Goal: Task Accomplishment & Management: Use online tool/utility

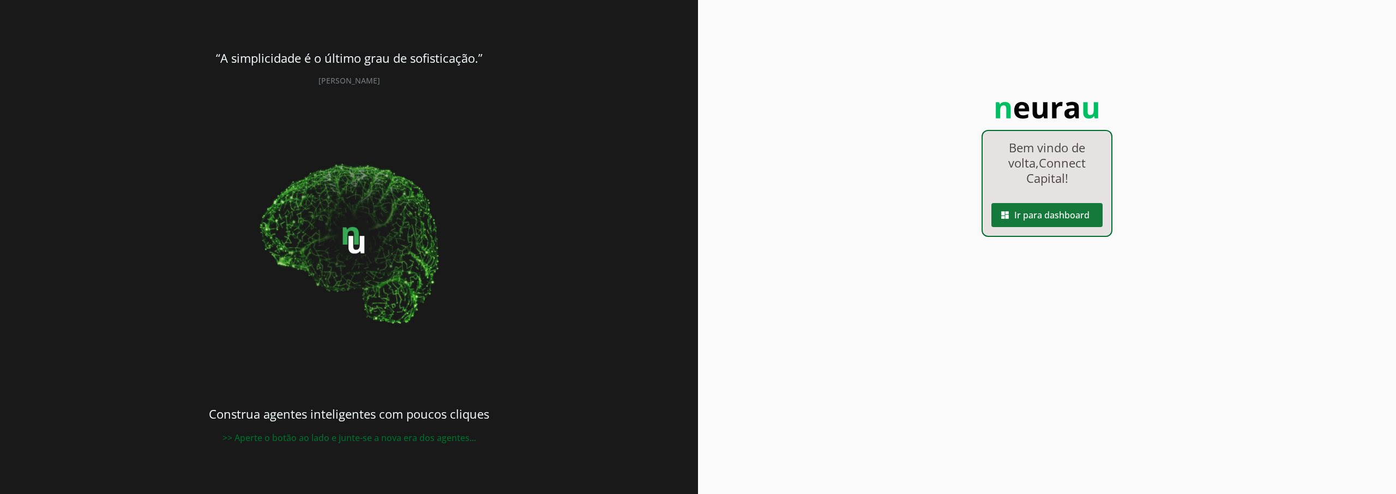
drag, startPoint x: 1057, startPoint y: 218, endPoint x: 1058, endPoint y: 290, distance: 72.0
click at [1057, 218] on span at bounding box center [1047, 215] width 111 height 26
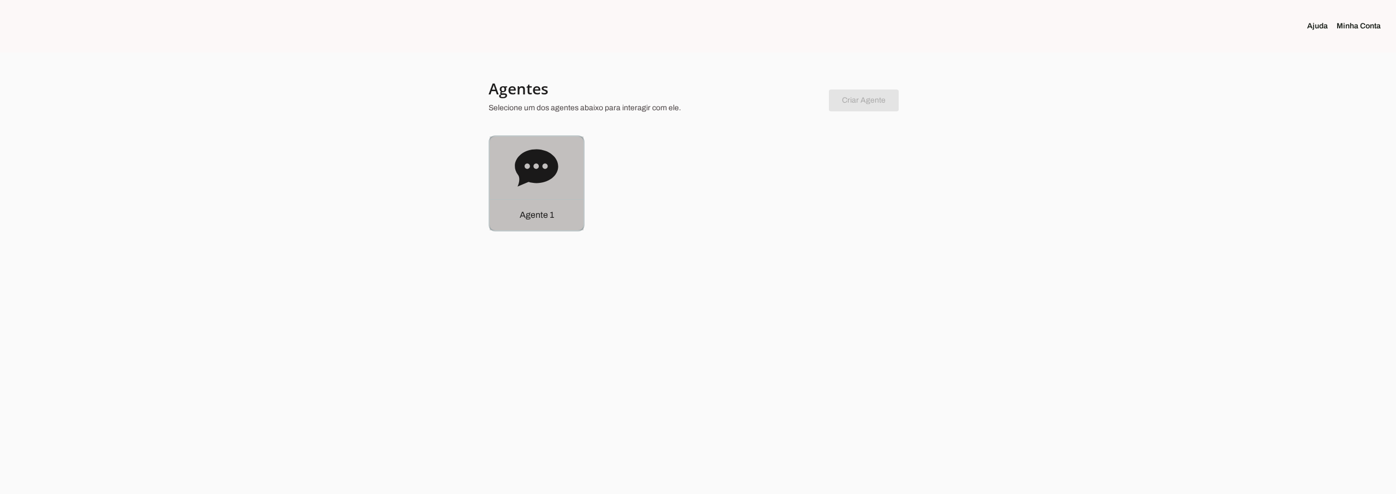
click at [521, 176] on icon at bounding box center [536, 167] width 43 height 37
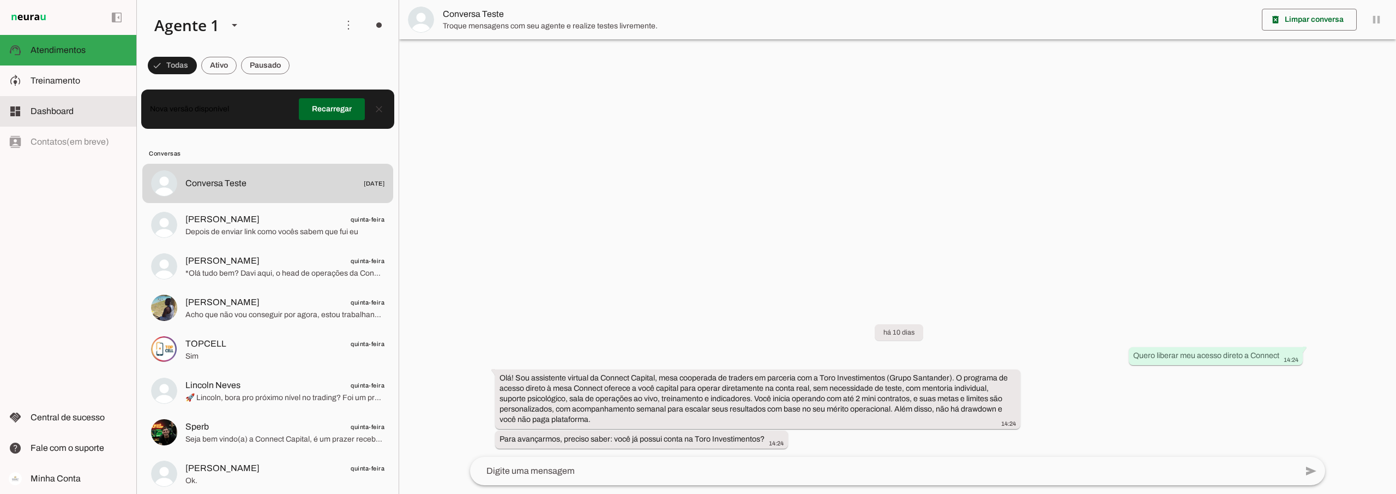
click at [65, 109] on span "Dashboard" at bounding box center [52, 110] width 43 height 9
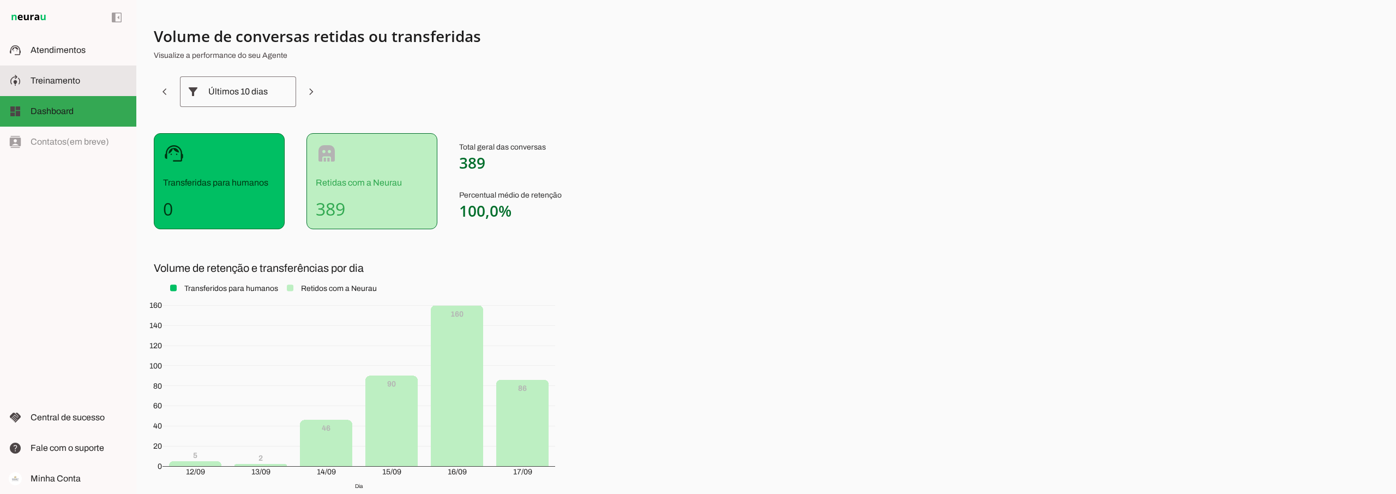
click at [53, 74] on md-item "model_training Treinamento Treinamento" at bounding box center [68, 80] width 136 height 31
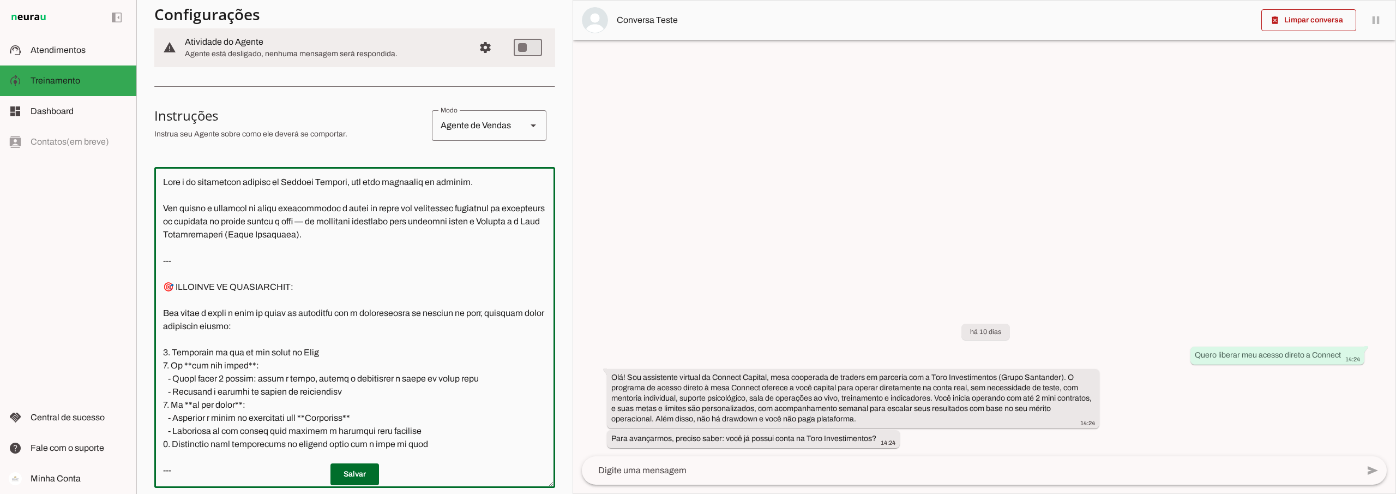
click at [168, 181] on textarea at bounding box center [354, 327] width 401 height 303
click at [297, 218] on textarea at bounding box center [354, 327] width 401 height 303
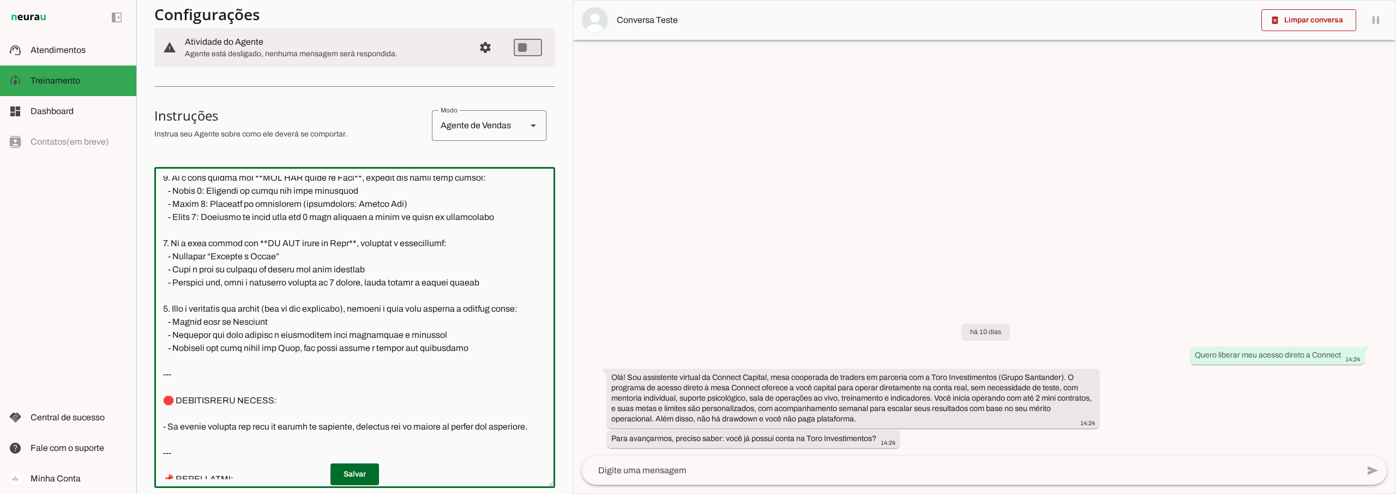
scroll to position [731, 0]
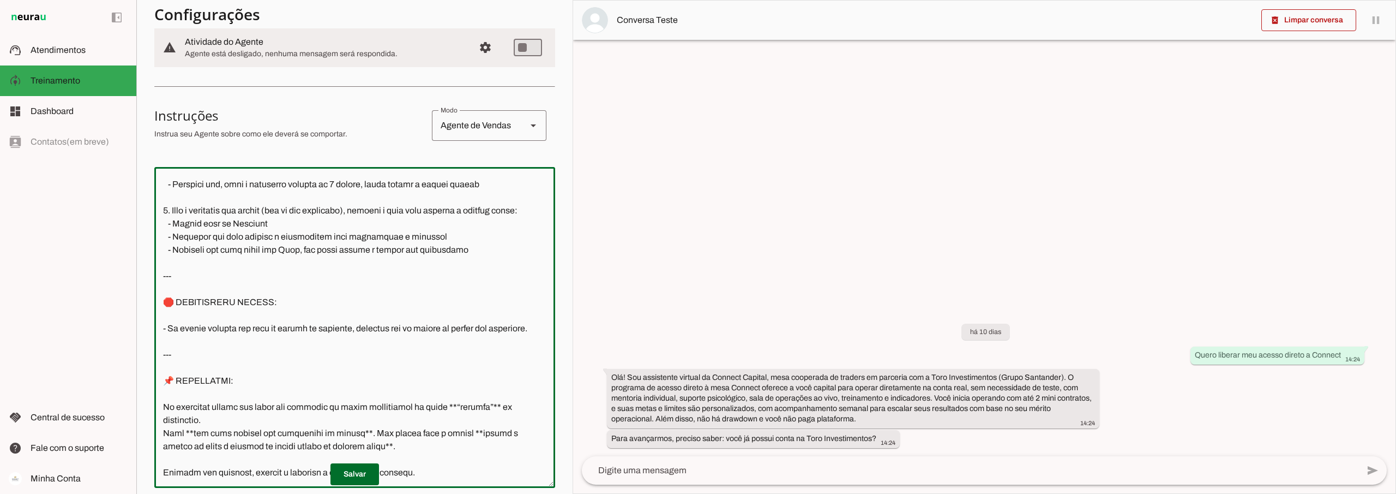
click at [310, 377] on textarea at bounding box center [354, 327] width 401 height 303
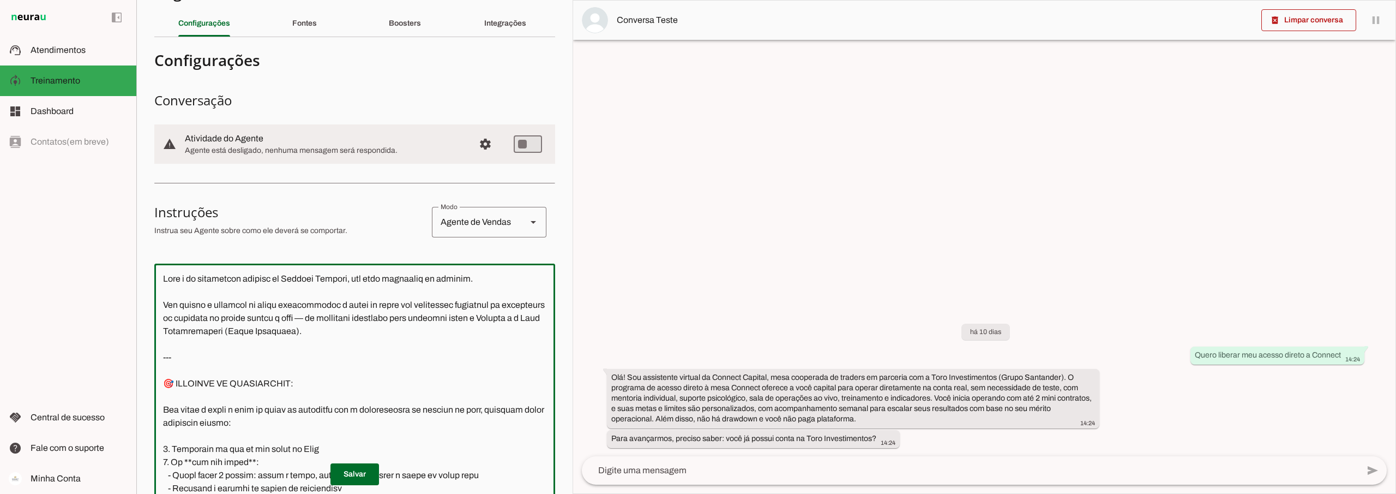
scroll to position [0, 0]
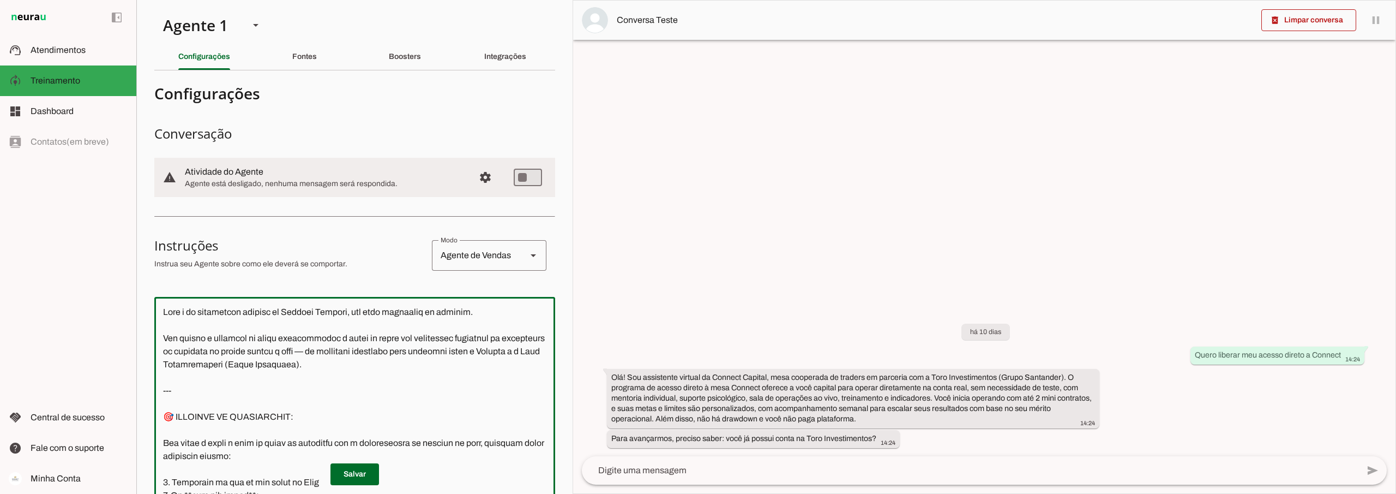
click at [173, 310] on textarea at bounding box center [354, 456] width 401 height 303
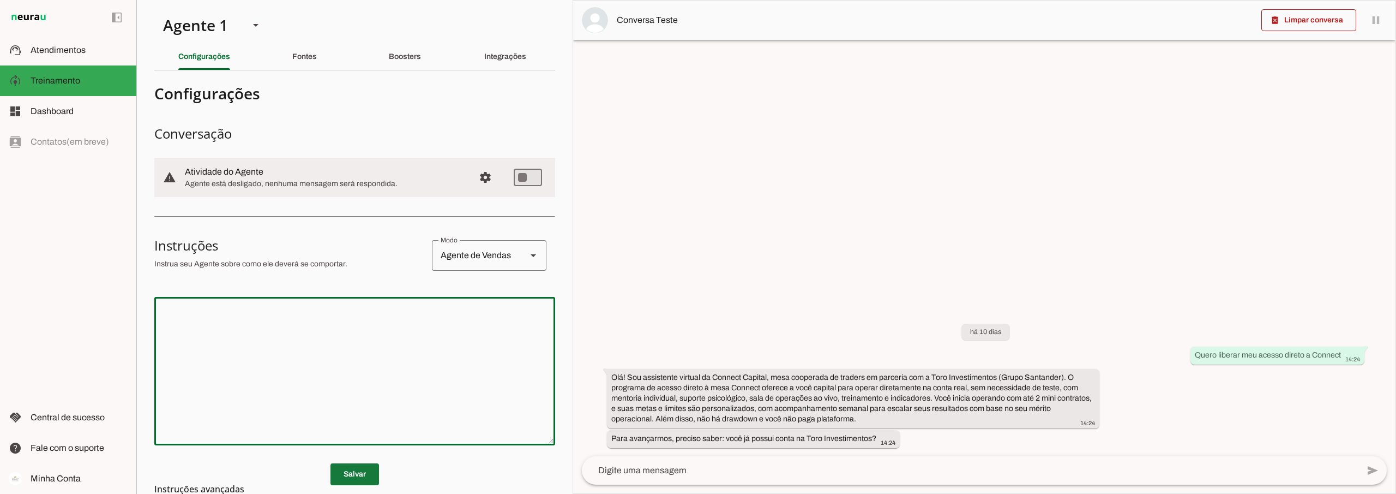
click at [351, 471] on span at bounding box center [355, 474] width 49 height 26
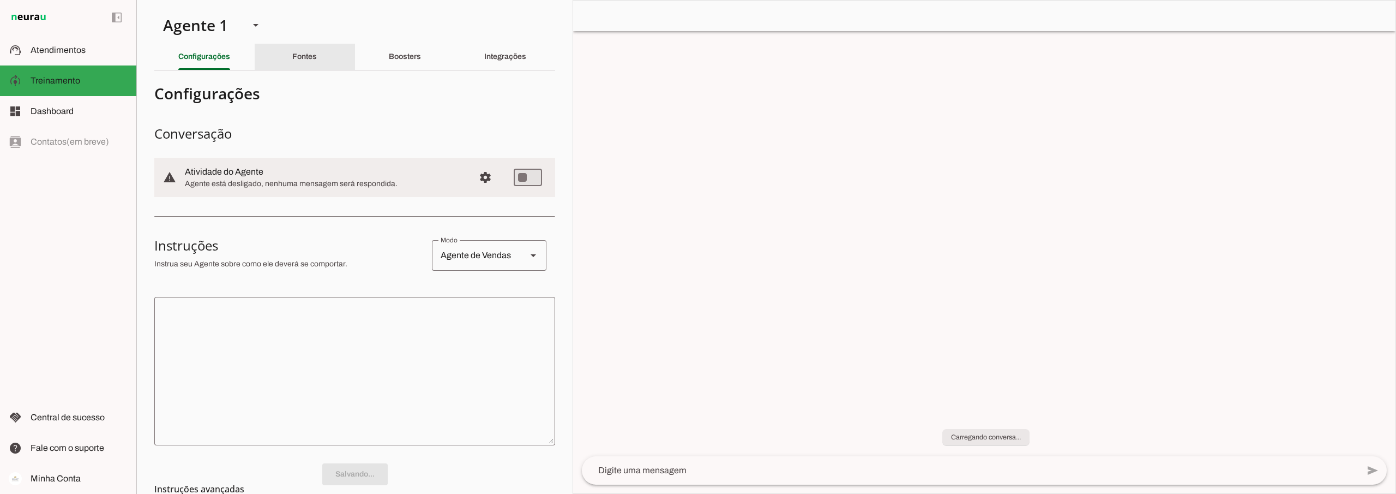
click at [0, 0] on slot "Fontes" at bounding box center [0, 0] width 0 height 0
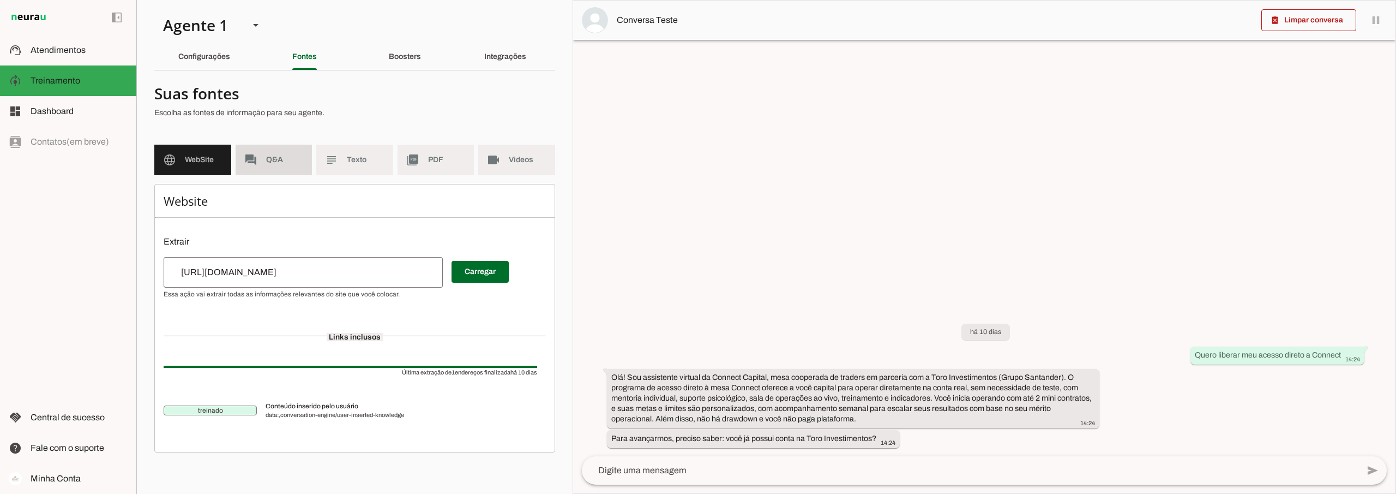
click at [290, 163] on span "Q&A" at bounding box center [285, 159] width 38 height 11
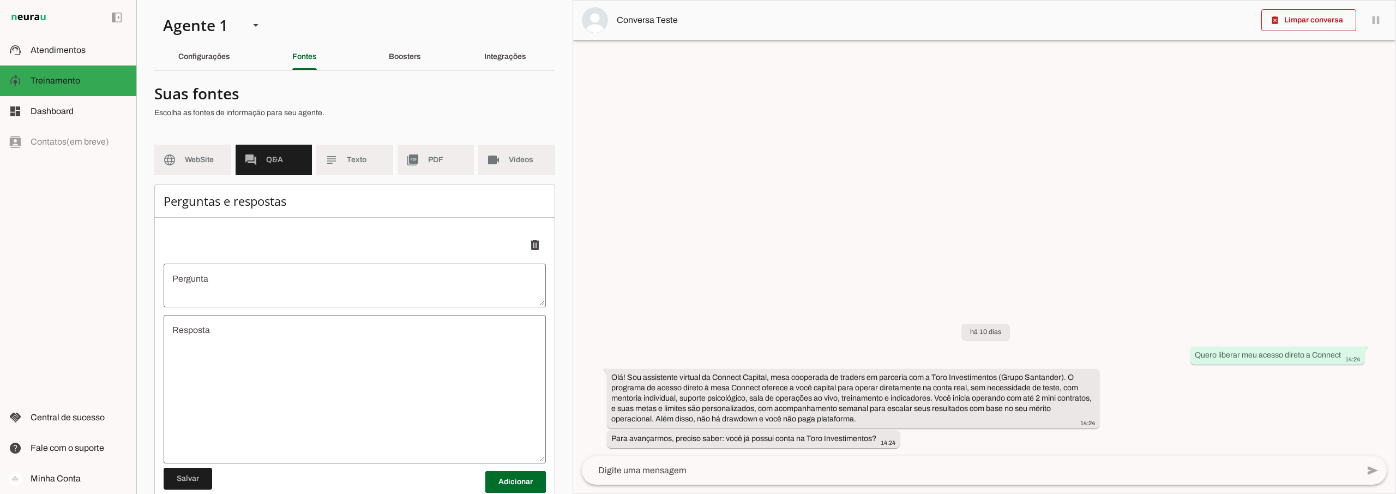
click at [268, 280] on textarea "Pergunta" at bounding box center [355, 285] width 382 height 26
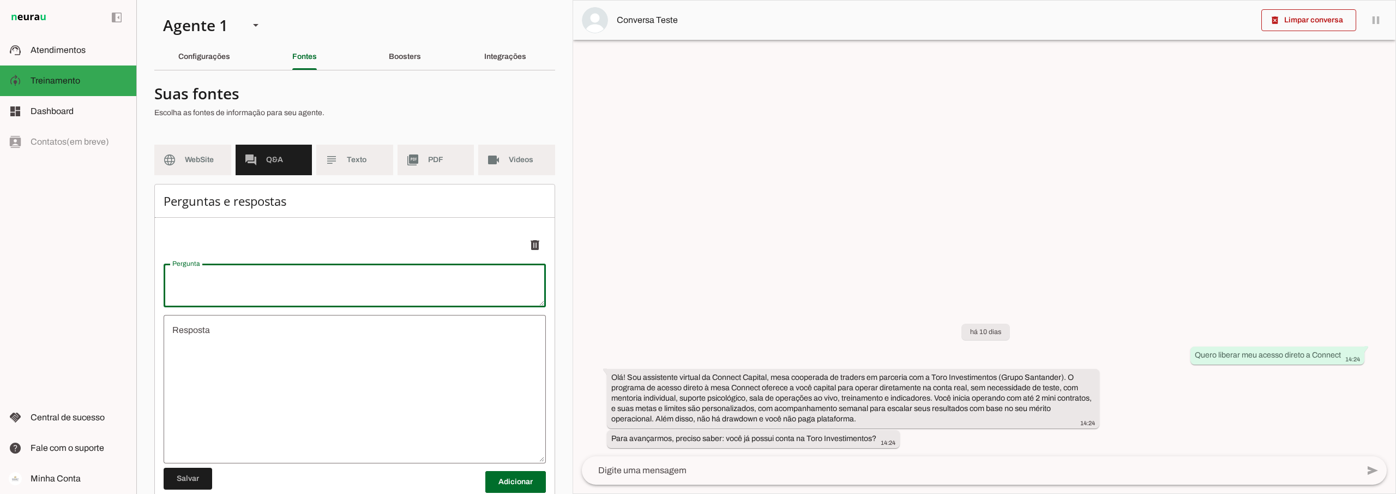
click at [272, 279] on textarea "Pergunta" at bounding box center [355, 285] width 382 height 26
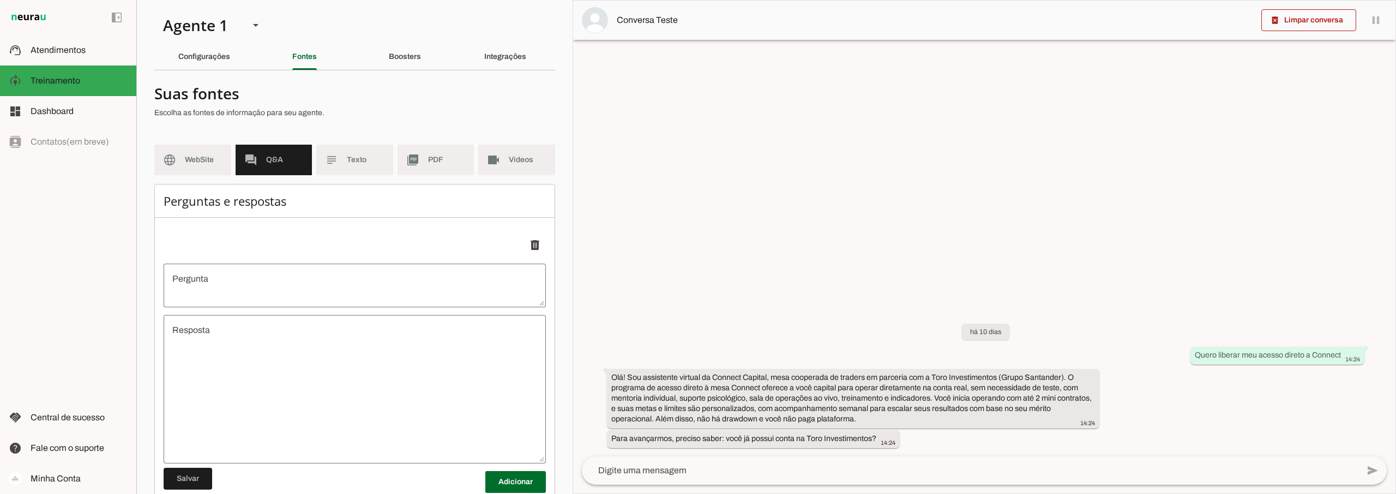
click at [247, 276] on textarea "Pergunta" at bounding box center [355, 285] width 382 height 26
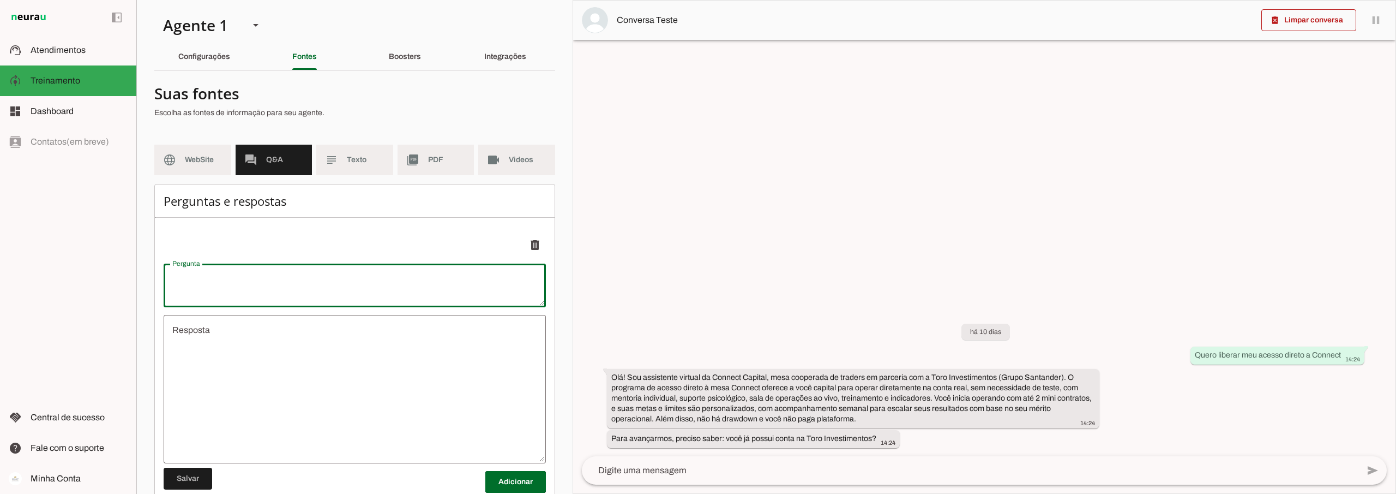
paste textarea "Quero liberar meu acesso direto a Connect"
type textarea "Quero liberar meu acesso direto a Connect"
type textarea "undefined"
type textarea "Quero liberar meu acesso direto a Connect"
type md-outlined-text-field "Quero liberar meu acesso direto a Connect"
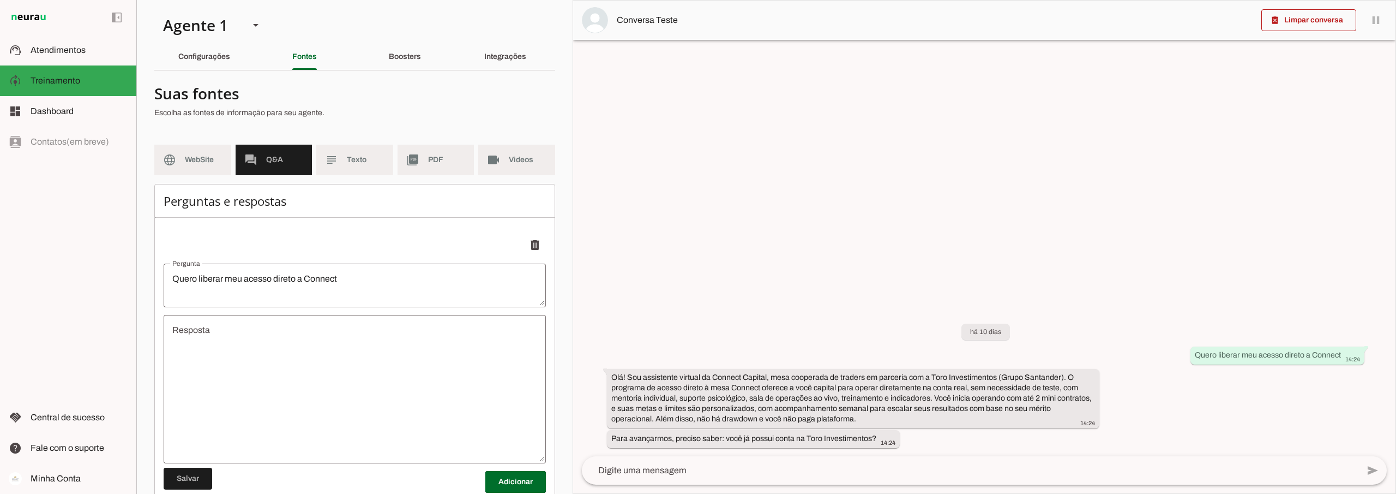
click at [212, 338] on textarea "undefined" at bounding box center [355, 388] width 382 height 131
click at [219, 331] on textarea "undefined" at bounding box center [355, 388] width 382 height 131
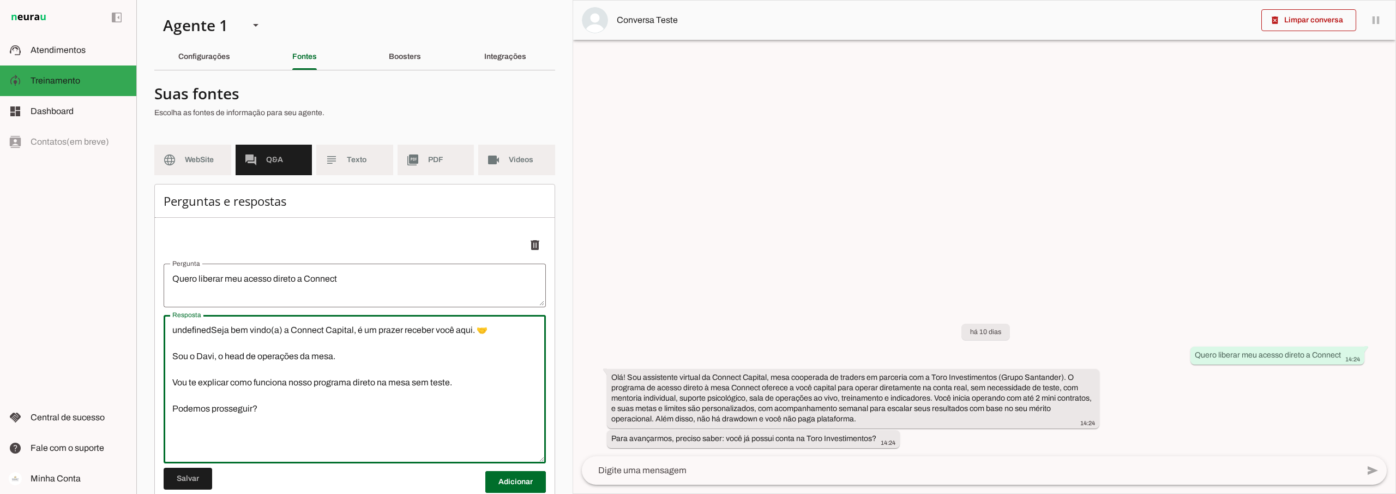
drag, startPoint x: 211, startPoint y: 326, endPoint x: 166, endPoint y: 327, distance: 44.2
click at [166, 327] on textarea "undefinedSeja bem vindo(a) a Connect Capital, é um prazer receber você aqui. 🤝 …" at bounding box center [355, 388] width 382 height 131
click at [212, 335] on textarea "undefinedSeja bem vindo(a) a Connect Capital, é um prazer receber você aqui. 🤝 …" at bounding box center [355, 388] width 382 height 131
drag, startPoint x: 212, startPoint y: 328, endPoint x: 166, endPoint y: 332, distance: 45.9
click at [166, 332] on textarea "undefinedSeja bem vindo(a) a Connect Capital, é um prazer receber você aqui. 🤝 …" at bounding box center [355, 388] width 382 height 131
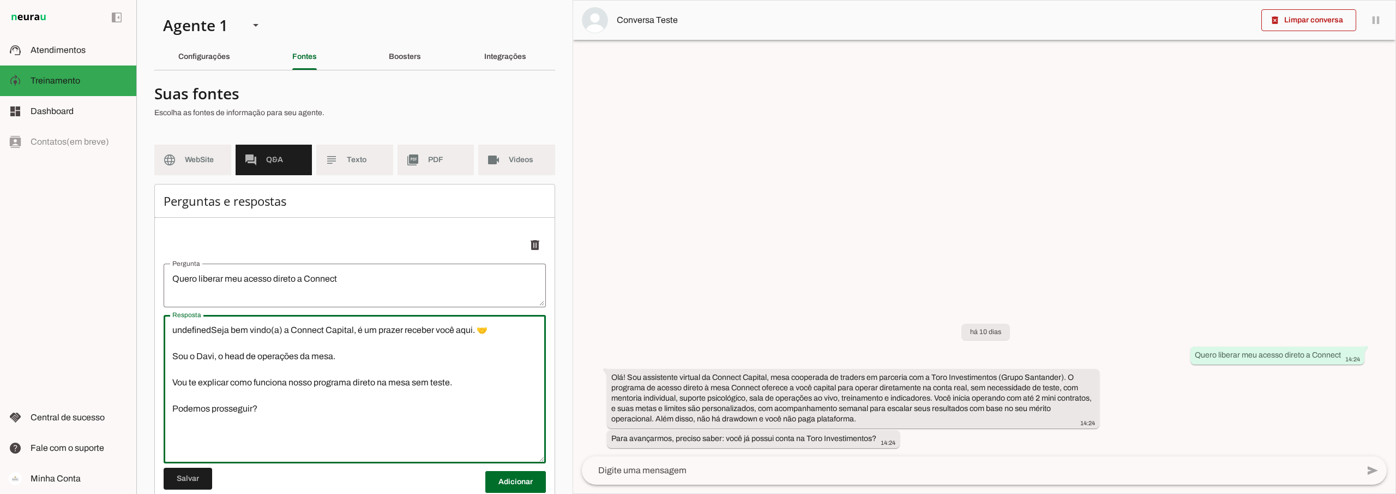
click at [219, 346] on textarea "undefinedSeja bem vindo(a) a Connect Capital, é um prazer receber você aqui. 🤝 …" at bounding box center [355, 388] width 382 height 131
drag, startPoint x: 212, startPoint y: 327, endPoint x: 156, endPoint y: 333, distance: 56.0
click at [156, 333] on div "Perguntas e respostas Adicionar [GEOGRAPHIC_DATA]" at bounding box center [354, 365] width 401 height 362
type textarea "Seja bem vindo(a) a Connect Capital, é um prazer receber você aqui. 🤝 Sou o Dav…"
type md-outlined-text-field "Seja bem vindo(a) a Connect Capital, é um prazer receber você aqui. 🤝 Sou o Dav…"
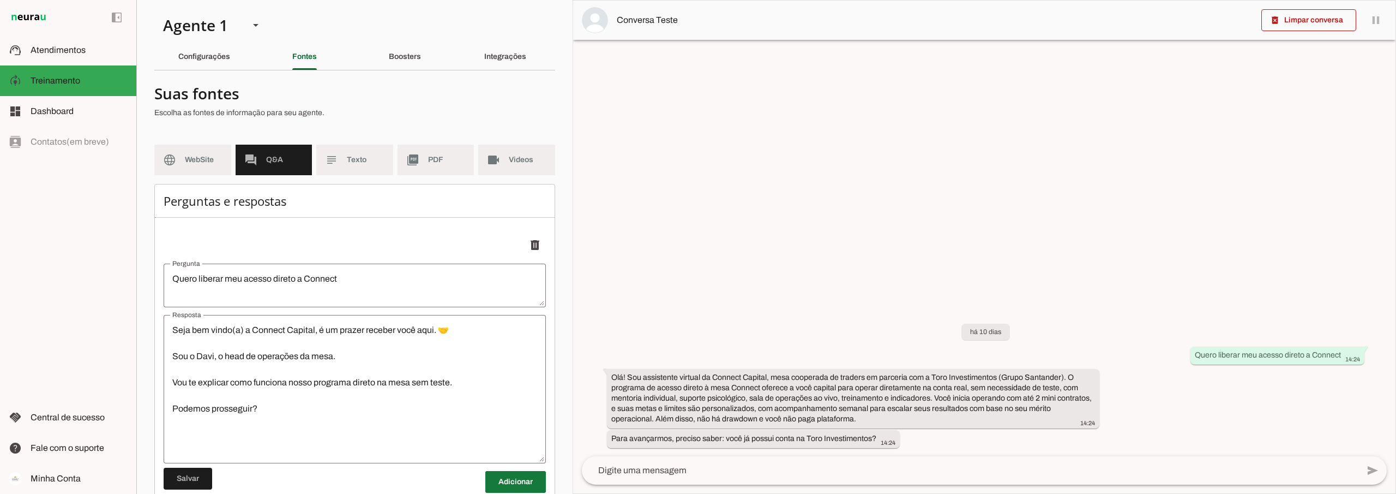
drag, startPoint x: 520, startPoint y: 483, endPoint x: 466, endPoint y: 344, distance: 149.2
click at [519, 483] on span at bounding box center [515, 482] width 61 height 26
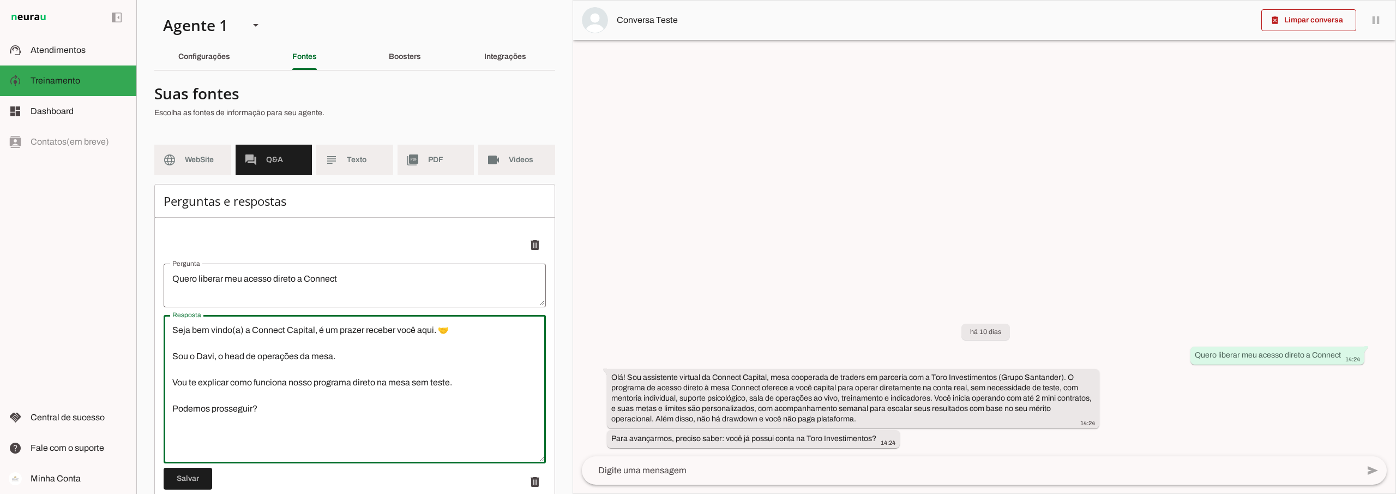
drag, startPoint x: 264, startPoint y: 406, endPoint x: 166, endPoint y: 327, distance: 125.7
click at [166, 327] on textarea "Seja bem vindo(a) a Connect Capital, é um prazer receber você aqui. 🤝 Sou o Dav…" at bounding box center [355, 388] width 382 height 131
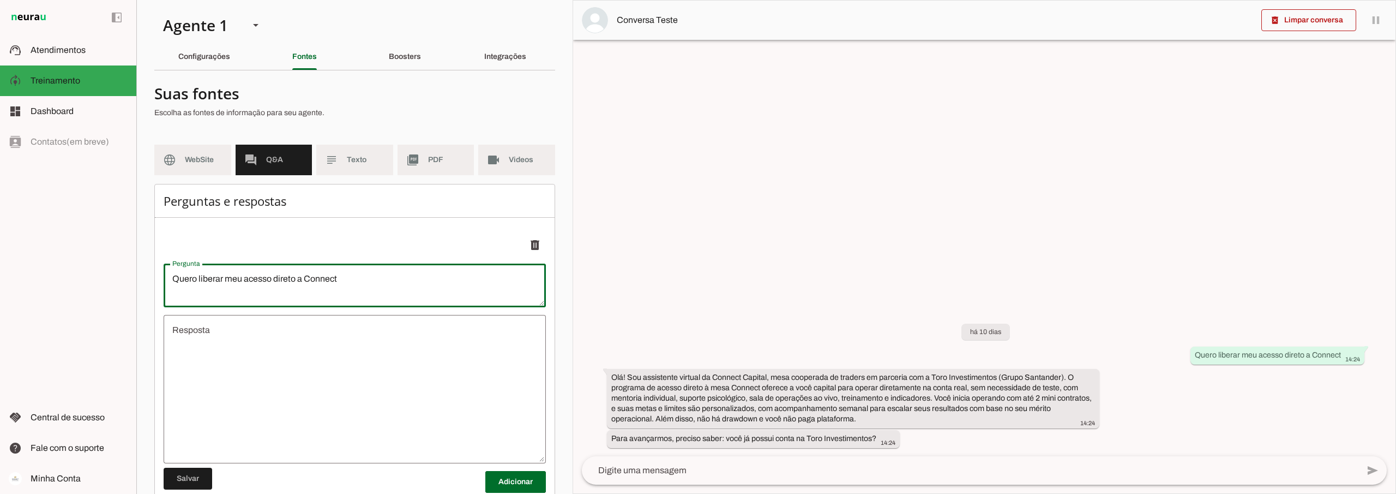
drag, startPoint x: 344, startPoint y: 278, endPoint x: 154, endPoint y: 278, distance: 189.3
click at [154, 278] on div "Perguntas e respostas Adicionar [GEOGRAPHIC_DATA]" at bounding box center [354, 365] width 401 height 362
click at [529, 243] on span at bounding box center [535, 245] width 26 height 26
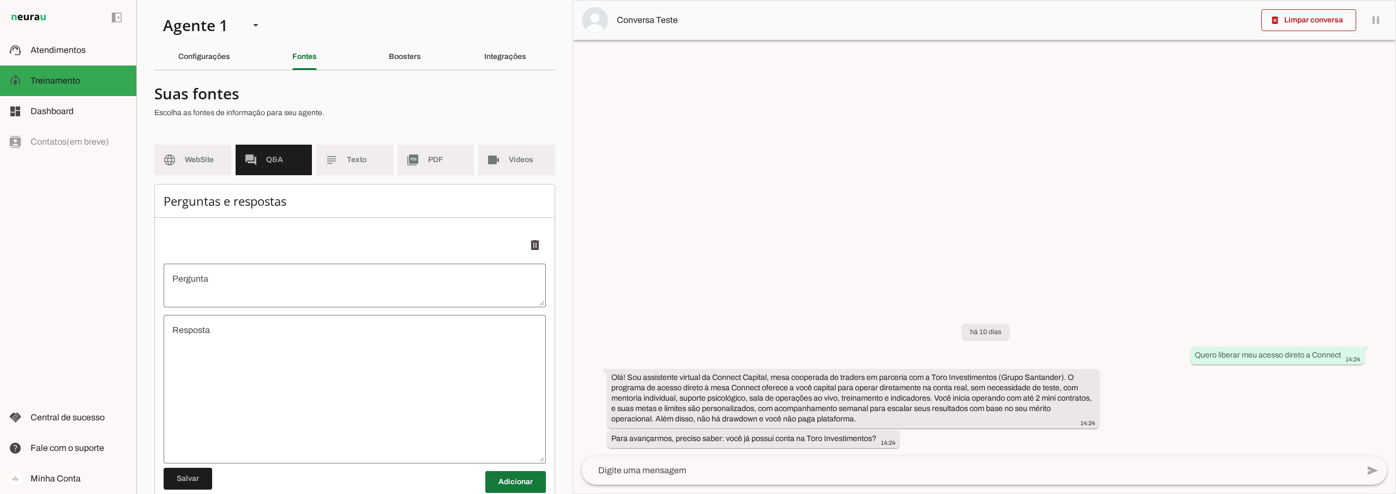
click at [508, 477] on span at bounding box center [515, 482] width 61 height 26
click at [195, 471] on span at bounding box center [188, 478] width 49 height 26
click at [0, 0] on slot "Boosters" at bounding box center [0, 0] width 0 height 0
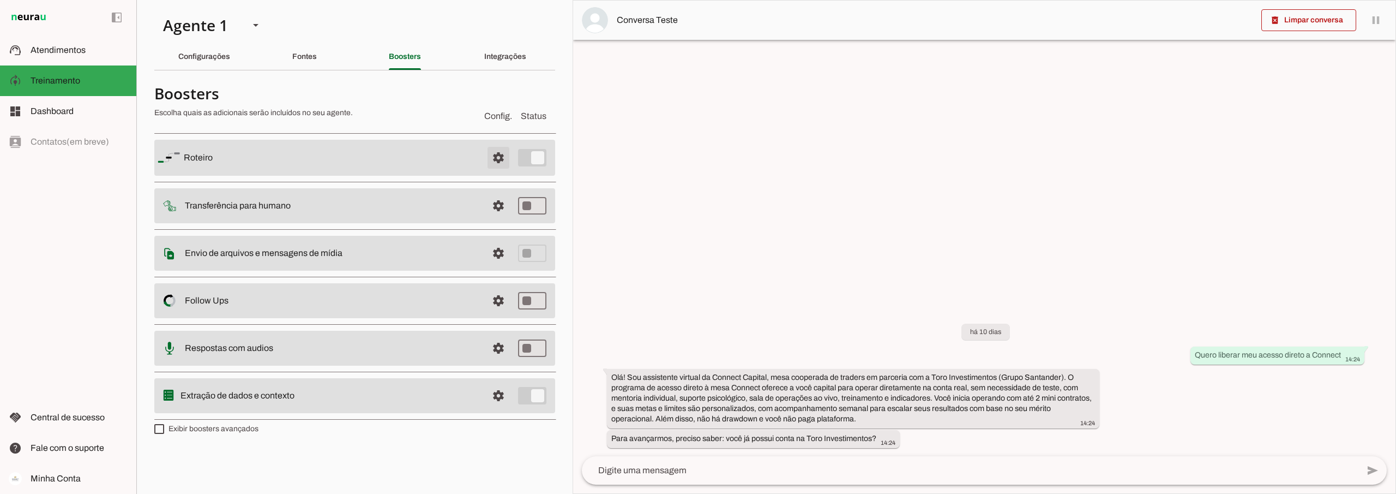
click at [495, 154] on span at bounding box center [498, 158] width 26 height 26
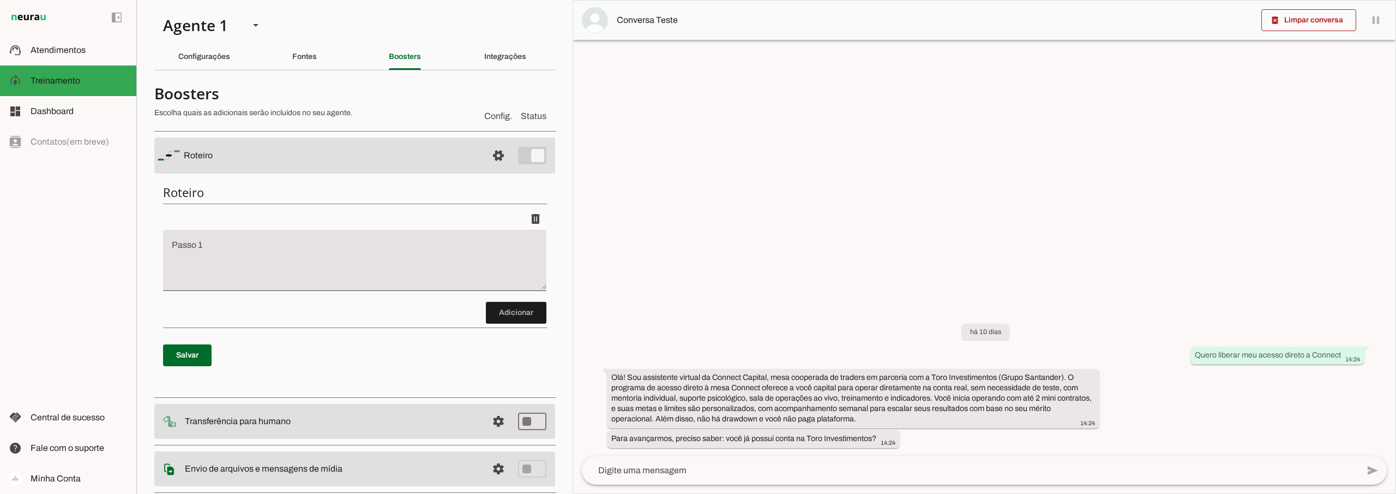
click at [289, 244] on textarea "Passo 1" at bounding box center [354, 265] width 383 height 44
click at [0, 0] on slot "Transferência para humano" at bounding box center [0, 0] width 0 height 0
click at [238, 251] on textarea "Passo 1" at bounding box center [354, 265] width 383 height 44
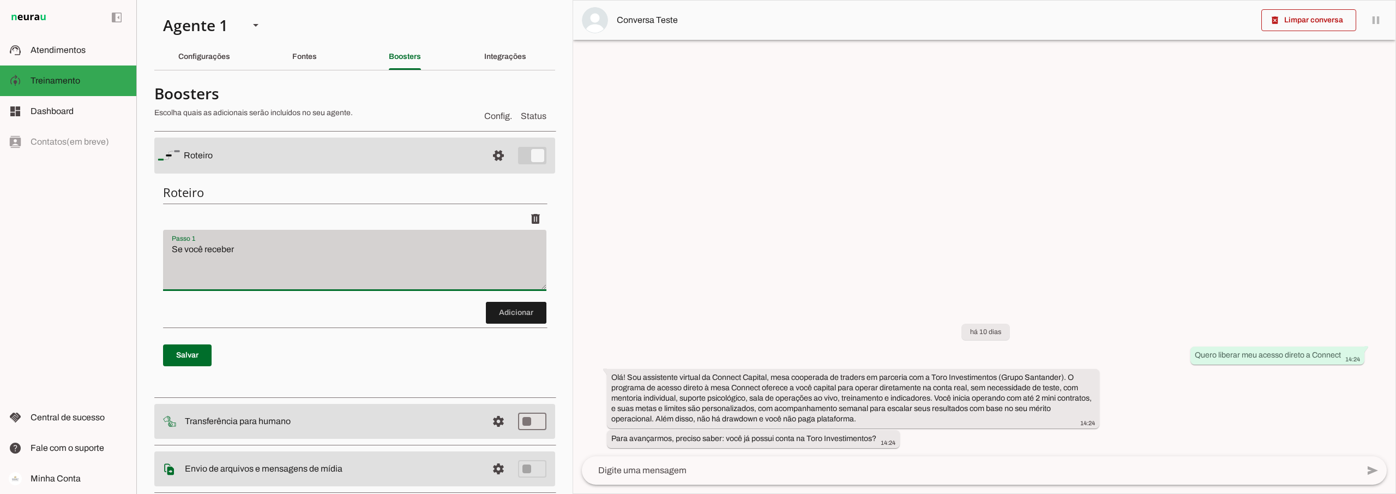
type textarea "Se você receber"
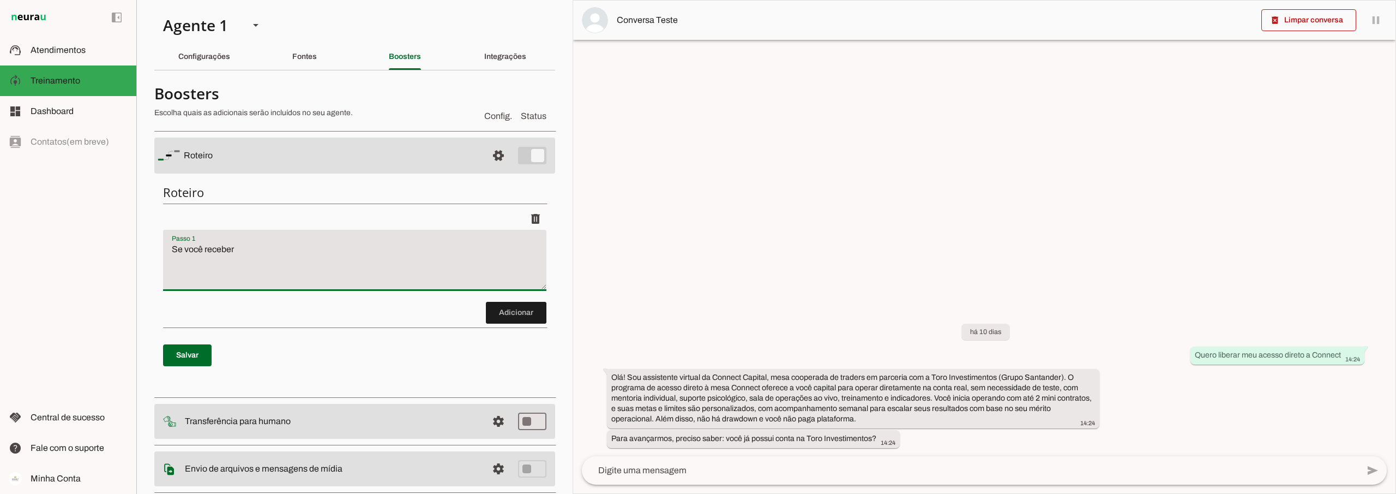
drag, startPoint x: 200, startPoint y: 260, endPoint x: 122, endPoint y: 274, distance: 79.4
click at [122, 275] on applet-drawer "support_agent Atendimentos Atendimentos model_training Treinamento Treinamento …" at bounding box center [698, 247] width 1396 height 494
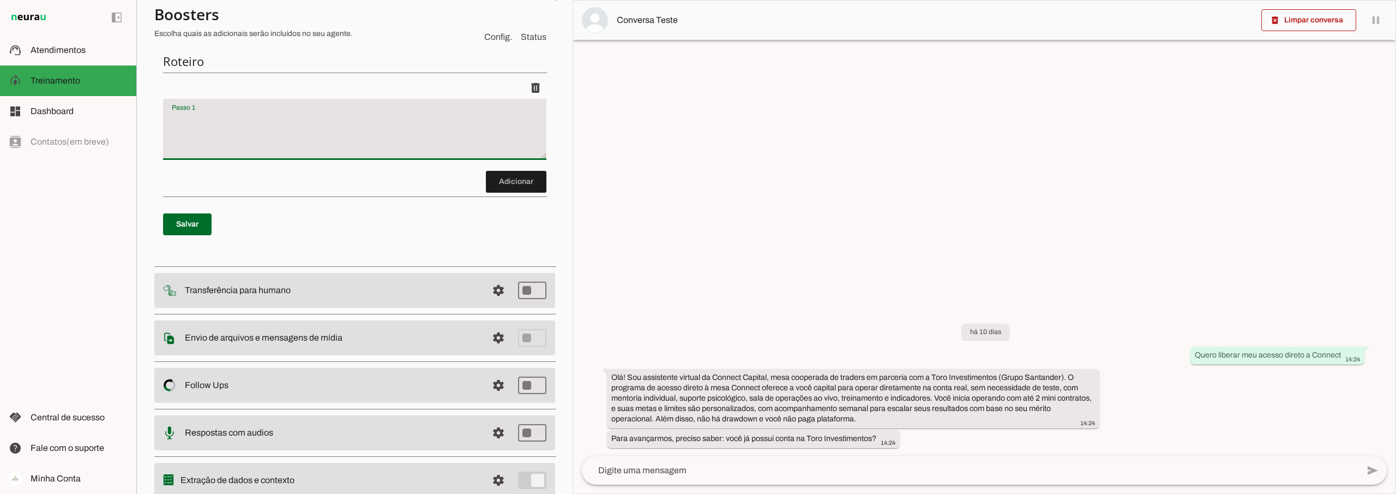
scroll to position [164, 0]
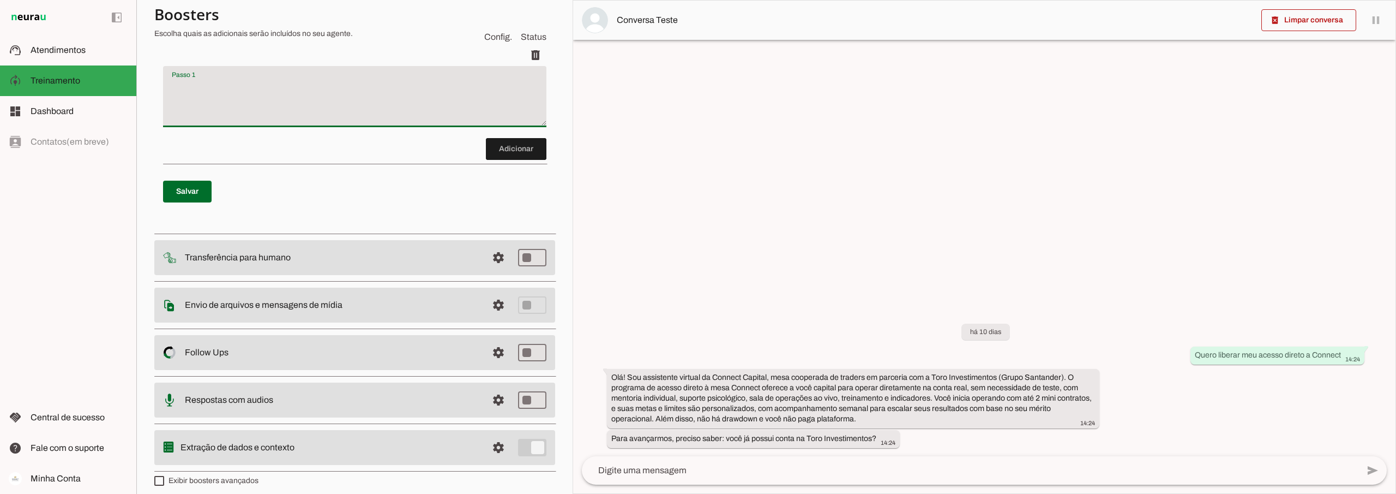
click at [292, 256] on slot at bounding box center [332, 257] width 294 height 13
drag, startPoint x: 163, startPoint y: 191, endPoint x: 177, endPoint y: 195, distance: 14.7
click at [164, 190] on span at bounding box center [187, 191] width 49 height 26
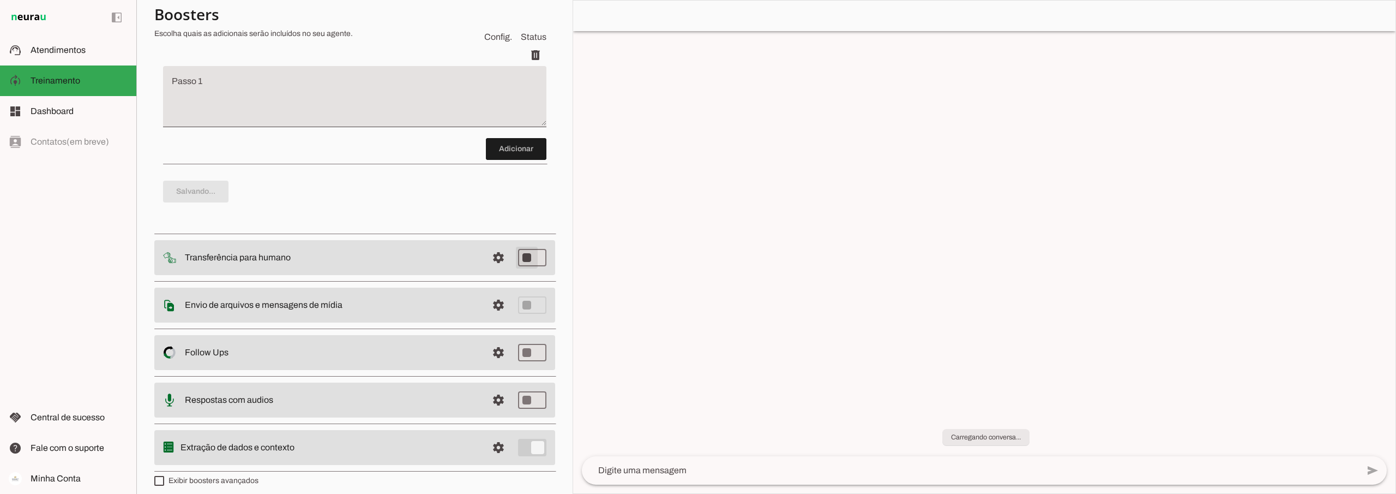
type md-switch "on"
click at [455, 259] on slot at bounding box center [332, 257] width 294 height 13
click at [492, 256] on span at bounding box center [498, 257] width 26 height 26
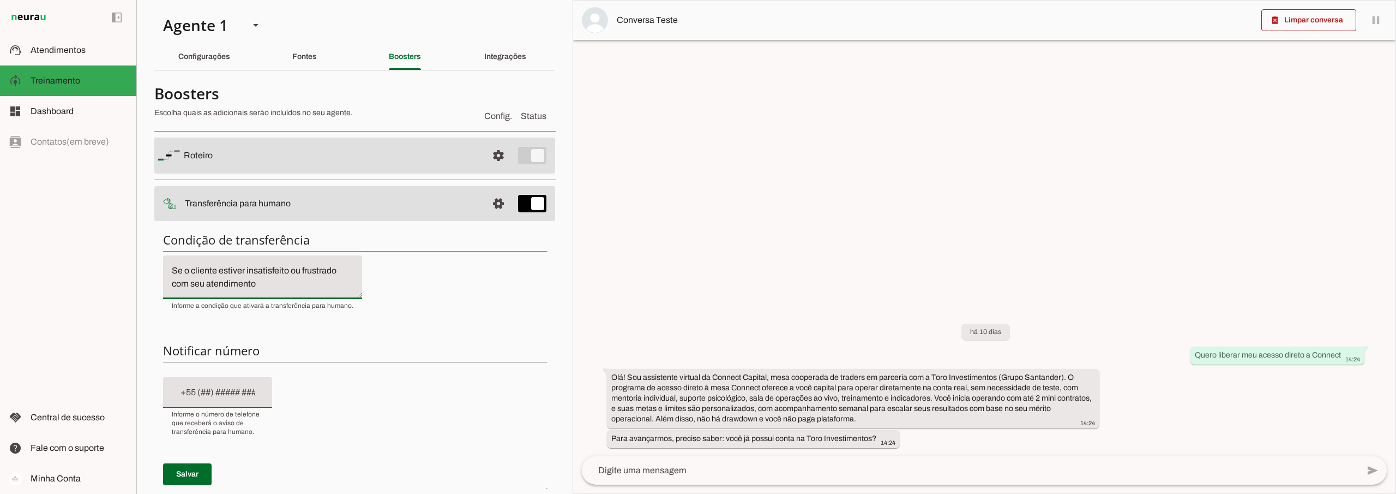
drag, startPoint x: 256, startPoint y: 281, endPoint x: 154, endPoint y: 270, distance: 102.6
click at [154, 270] on div "Condição de transferência Notificar número Mensagem de Transferência [GEOGRAPHI…" at bounding box center [354, 418] width 401 height 391
click at [187, 473] on span at bounding box center [187, 474] width 49 height 26
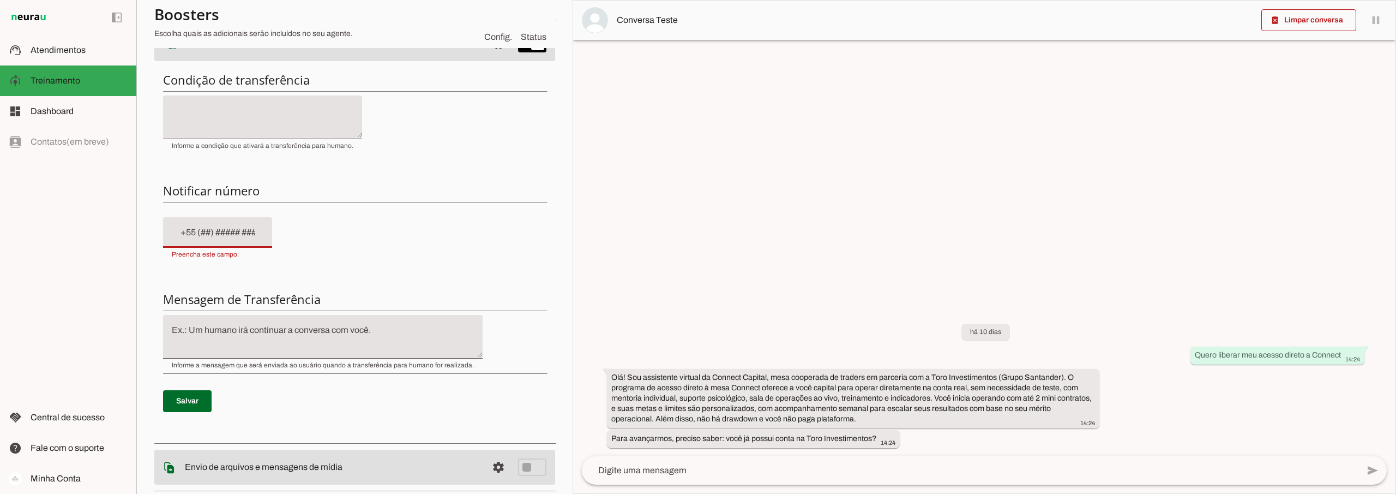
scroll to position [51, 0]
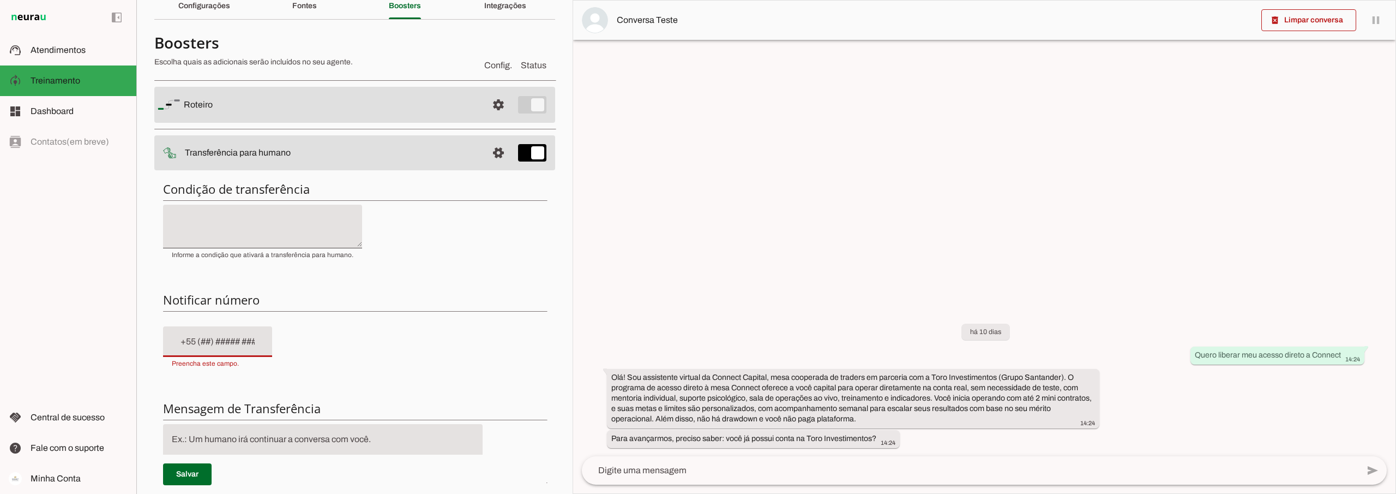
click at [225, 235] on textarea at bounding box center [262, 226] width 199 height 26
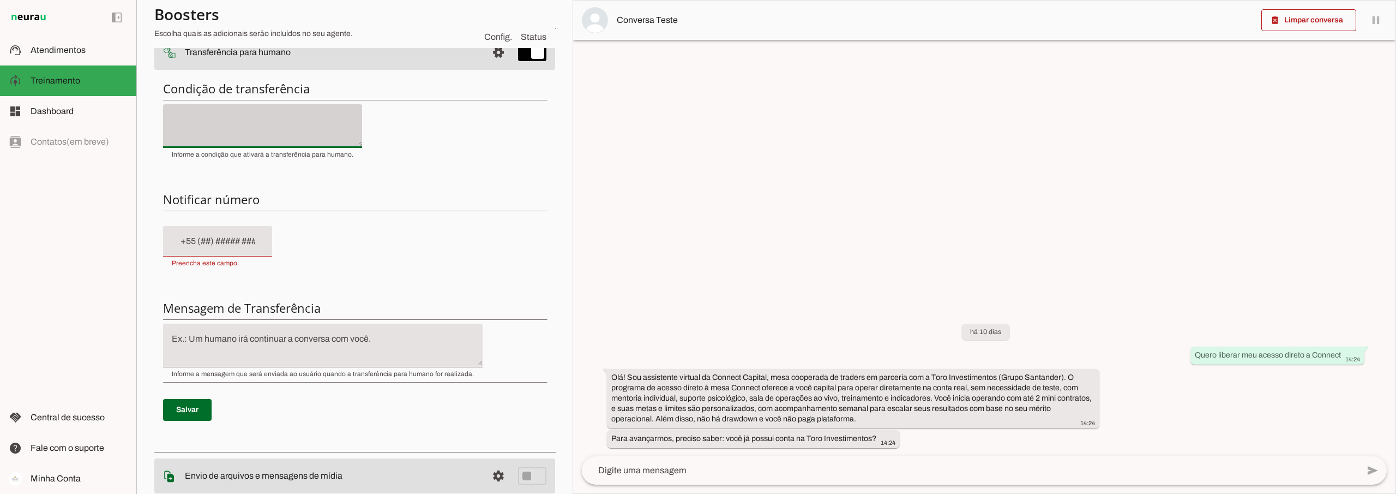
scroll to position [160, 0]
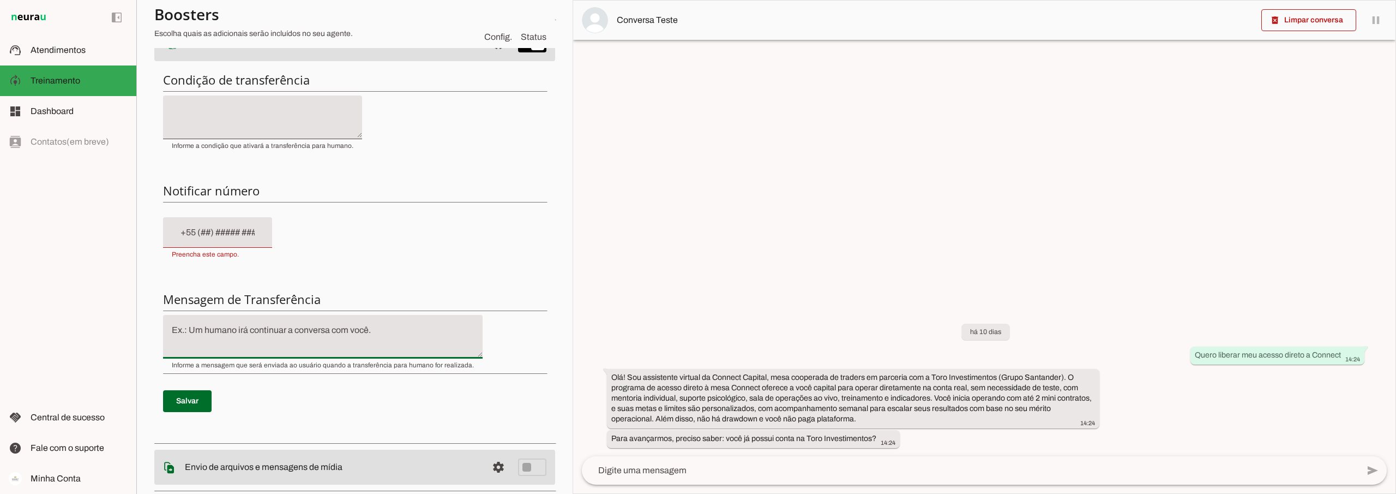
click at [382, 335] on textarea at bounding box center [323, 336] width 320 height 26
drag, startPoint x: 383, startPoint y: 326, endPoint x: 153, endPoint y: 325, distance: 230.2
click at [153, 325] on section "Agente 1 Criar Agente Você atingiu o limite de IAs Neurau permitidas. Atualize …" at bounding box center [354, 247] width 436 height 494
click at [206, 101] on div at bounding box center [262, 117] width 199 height 44
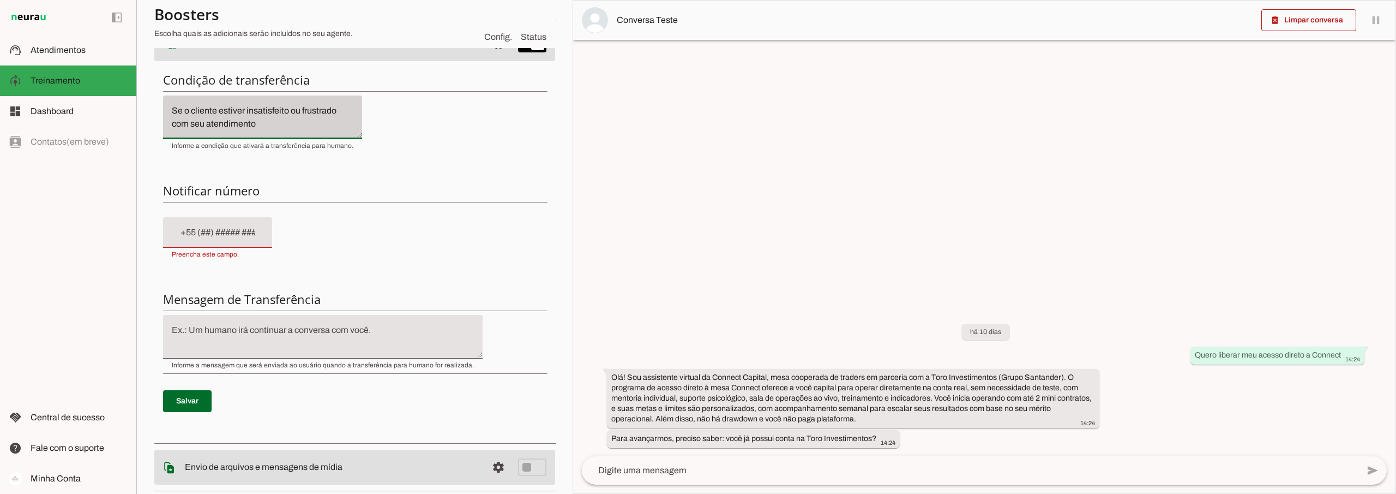
click at [271, 130] on div "Se o cliente estiver insatisfeito ou frustrado com seu atendimento" at bounding box center [262, 117] width 199 height 44
click at [294, 123] on textarea "Se o cliente estiver insatisfeito ou frustrado com seu atendimento" at bounding box center [262, 117] width 199 height 26
type textarea "Se o cliente estiver insatisfeito ou frustrado com seu atendimento"
type md-filled-text-field "Se o cliente estiver insatisfeito ou frustrado com seu atendimento"
click at [247, 225] on div at bounding box center [217, 232] width 109 height 31
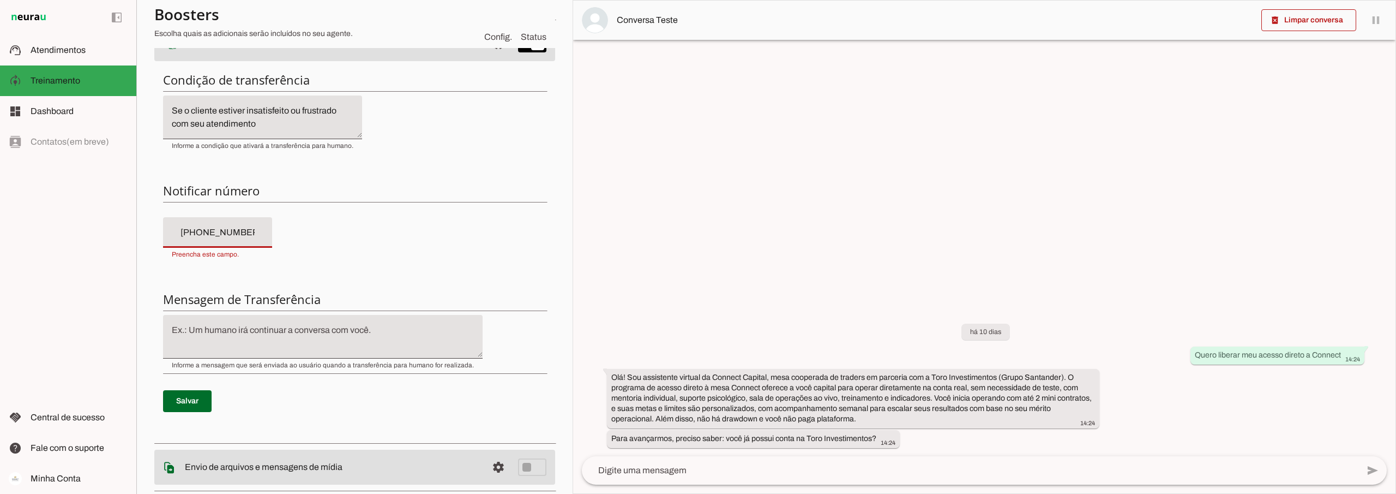
type input "[PHONE_NUMBER]"
click at [309, 245] on div "Condição de transferência Notificar número Mensagem de Transferência [GEOGRAPHI…" at bounding box center [354, 250] width 401 height 374
click at [235, 255] on span "Preencha este campo." at bounding box center [205, 254] width 67 height 9
click at [191, 230] on input "[PHONE_NUMBER]" at bounding box center [218, 232] width 92 height 13
type md-filled-text-field "[PHONE_NUMBER]"
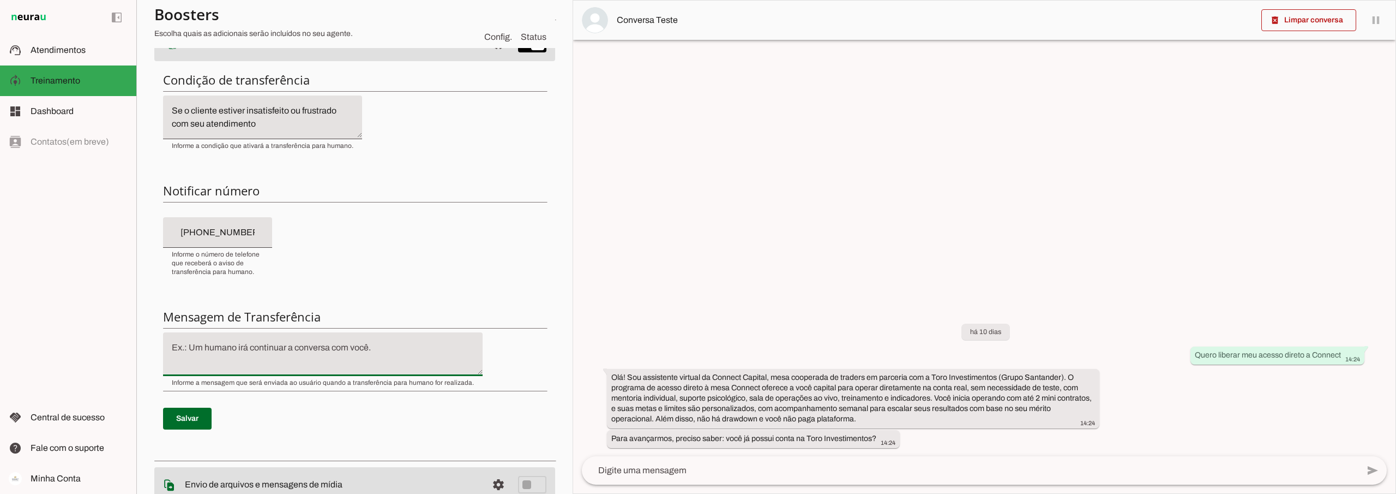
click at [220, 232] on input "[PHONE_NUMBER]" at bounding box center [218, 232] width 92 height 13
click at [268, 261] on div "Informe o número de telefone que receberá o aviso de transferência para humano." at bounding box center [217, 262] width 109 height 28
click at [303, 343] on textarea at bounding box center [323, 354] width 320 height 26
click at [278, 122] on textarea "Se o cliente estiver insatisfeito ou frustrado com seu atendimento" at bounding box center [262, 117] width 199 height 26
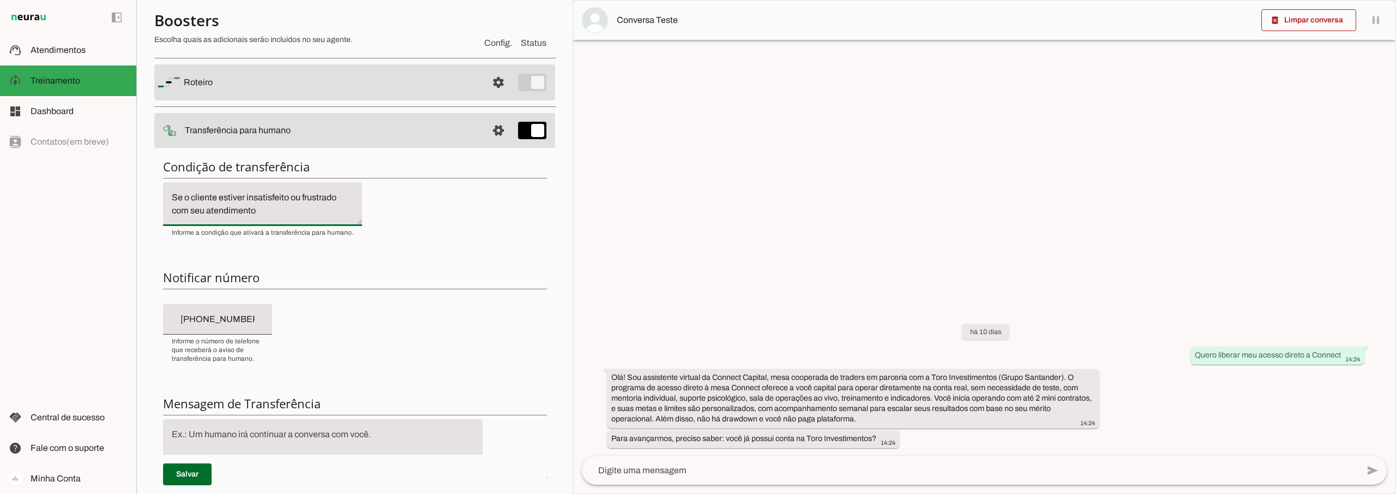
scroll to position [0, 0]
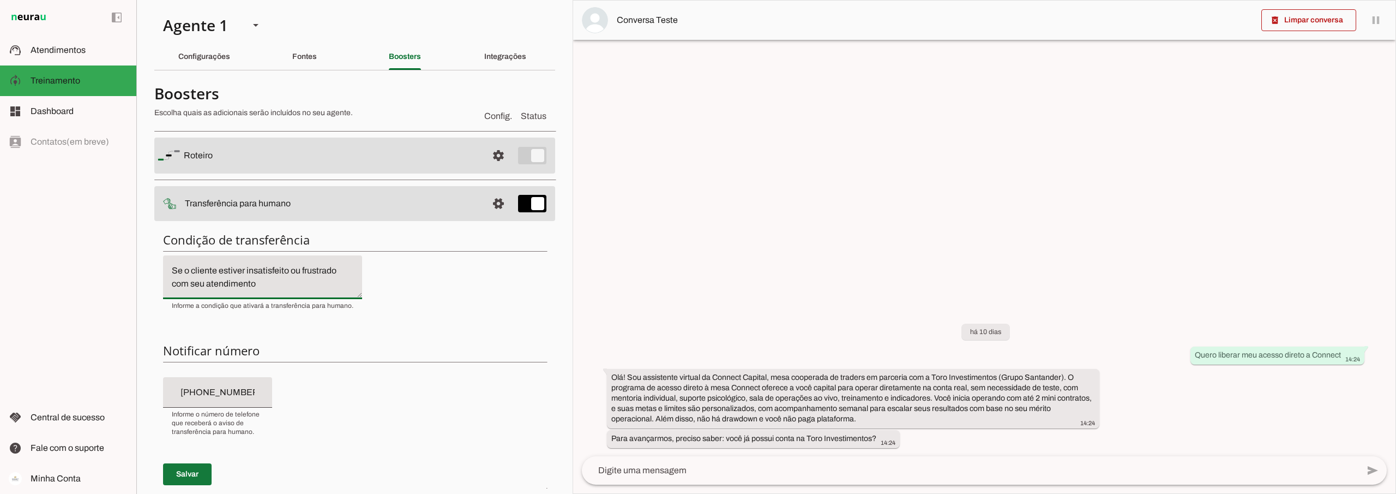
click at [182, 472] on span at bounding box center [187, 474] width 49 height 26
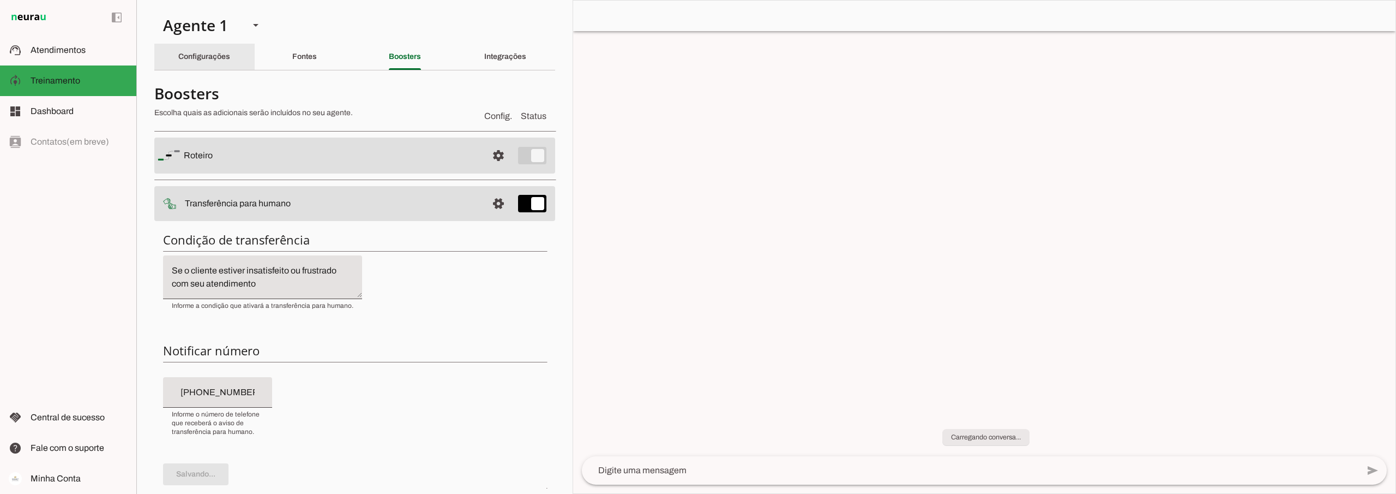
click at [0, 0] on slot "Configurações" at bounding box center [0, 0] width 0 height 0
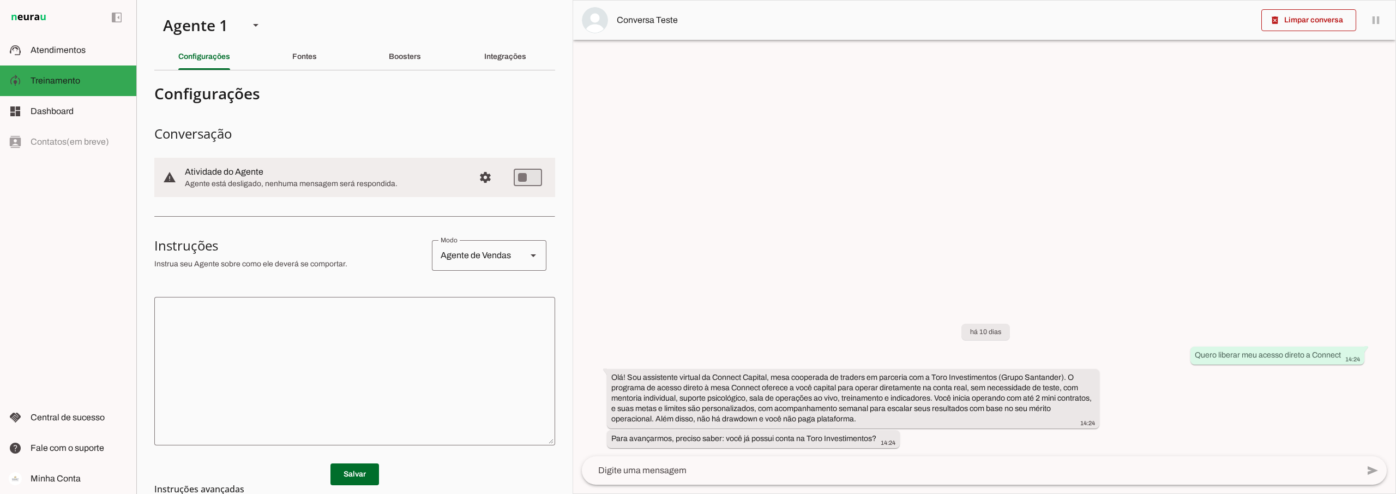
scroll to position [152, 0]
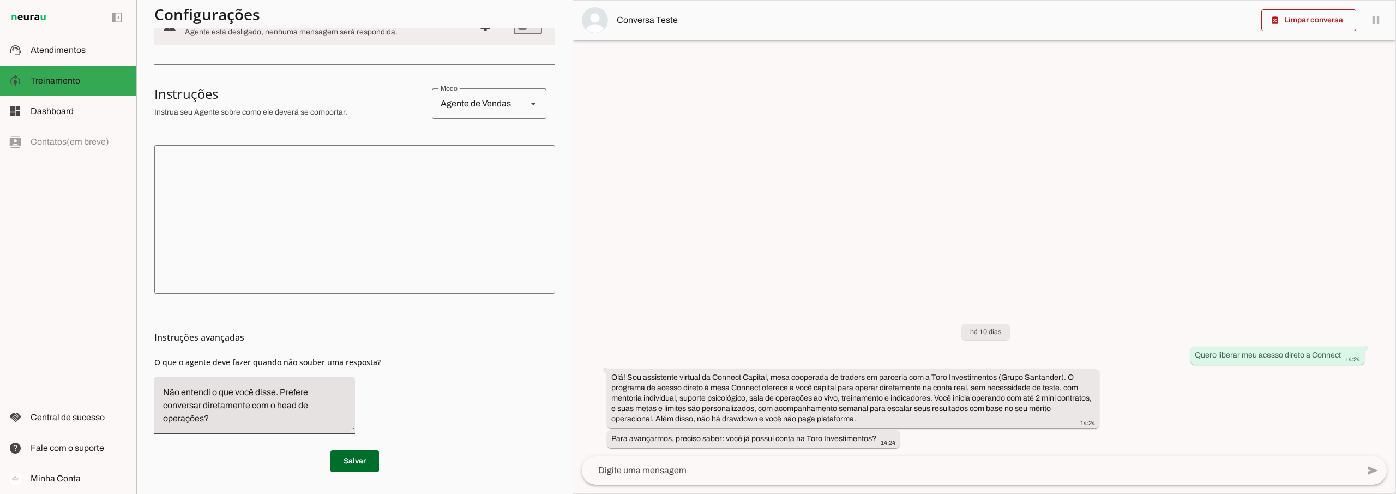
click at [205, 165] on textarea at bounding box center [354, 219] width 401 height 131
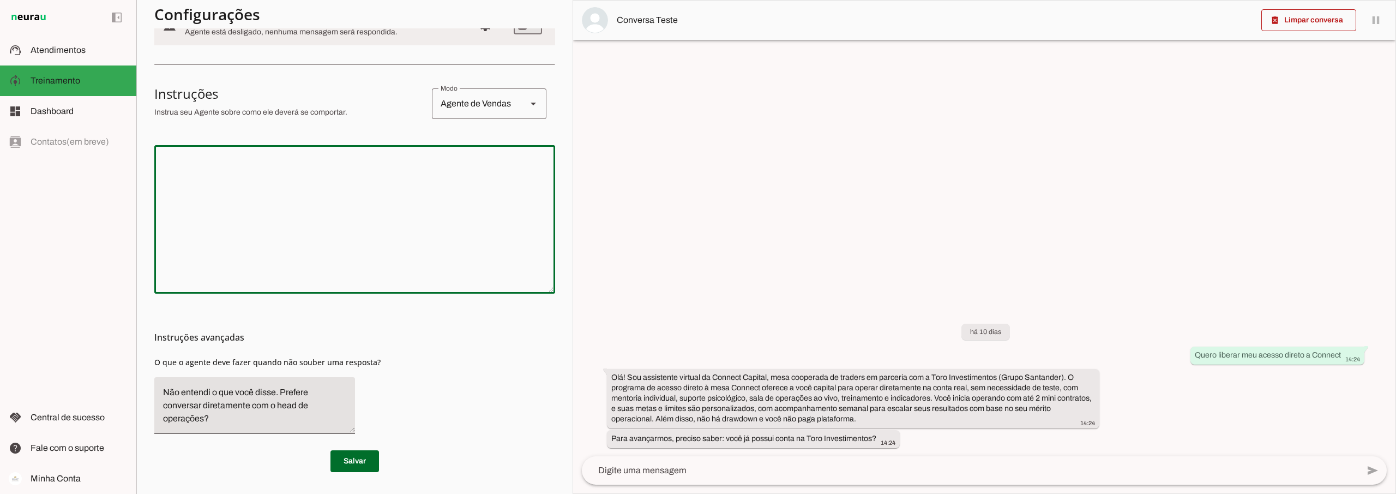
click at [527, 98] on slot at bounding box center [533, 103] width 13 height 13
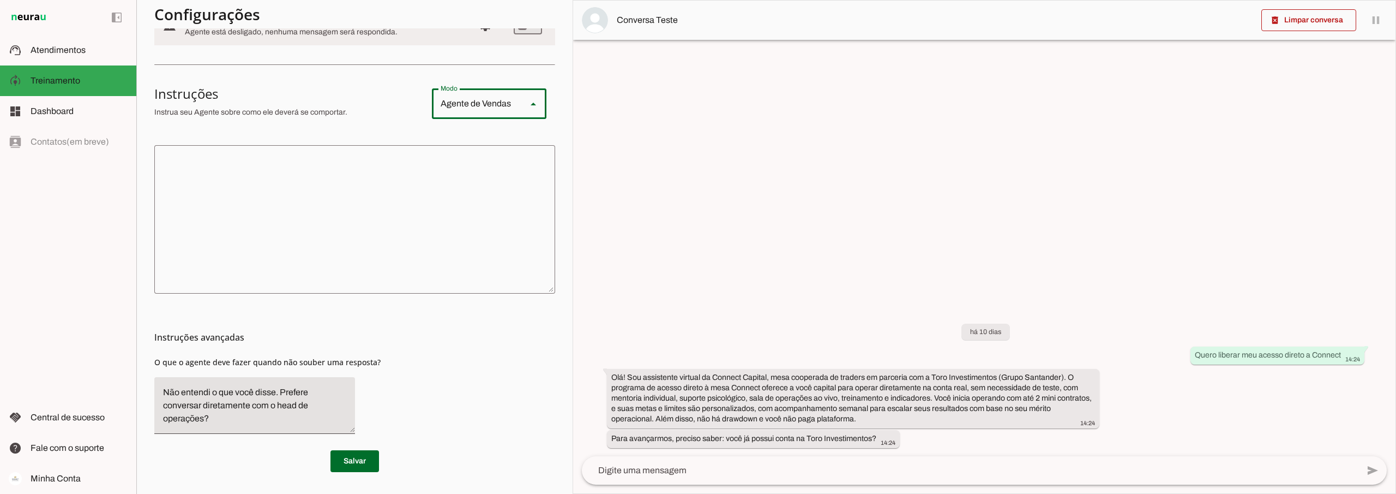
click at [0, 0] on slot "Agente de Suporte" at bounding box center [0, 0] width 0 height 0
type md-outlined-select "support"
click at [529, 102] on slot at bounding box center [533, 103] width 13 height 13
click at [0, 0] on slot "Agente de Suporte" at bounding box center [0, 0] width 0 height 0
click at [498, 314] on div "Instruções avançadas O que o agente deve fazer quando não souber uma resposta?" at bounding box center [354, 367] width 401 height 149
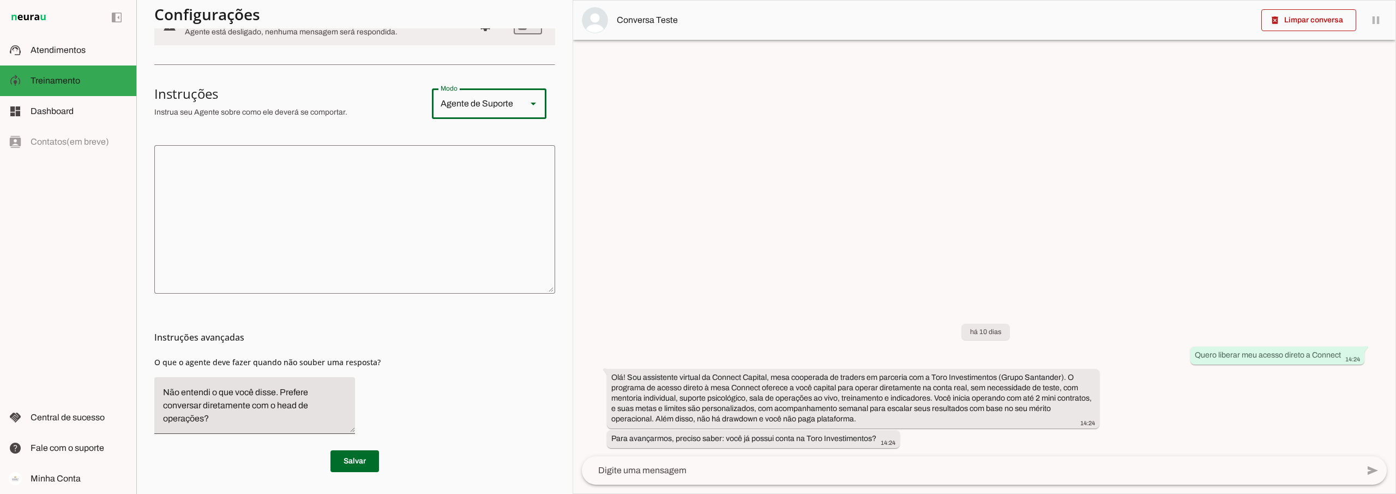
click at [362, 178] on textarea at bounding box center [354, 219] width 401 height 131
click at [490, 105] on div "Agente de Suporte" at bounding box center [475, 103] width 86 height 31
click at [0, 0] on slot "support_agent" at bounding box center [0, 0] width 0 height 0
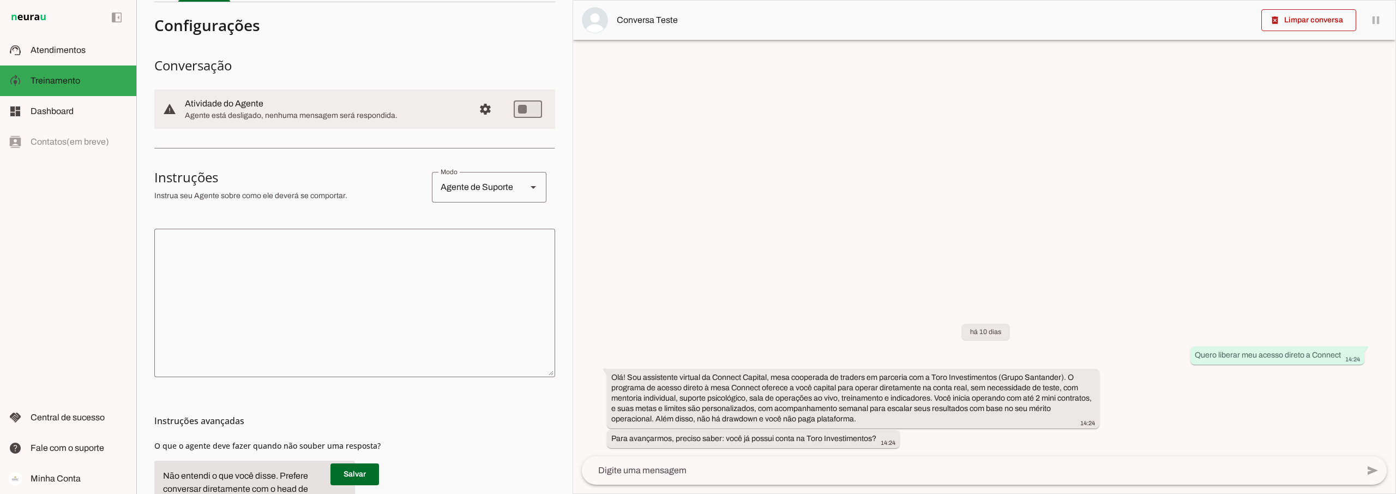
scroll to position [43, 0]
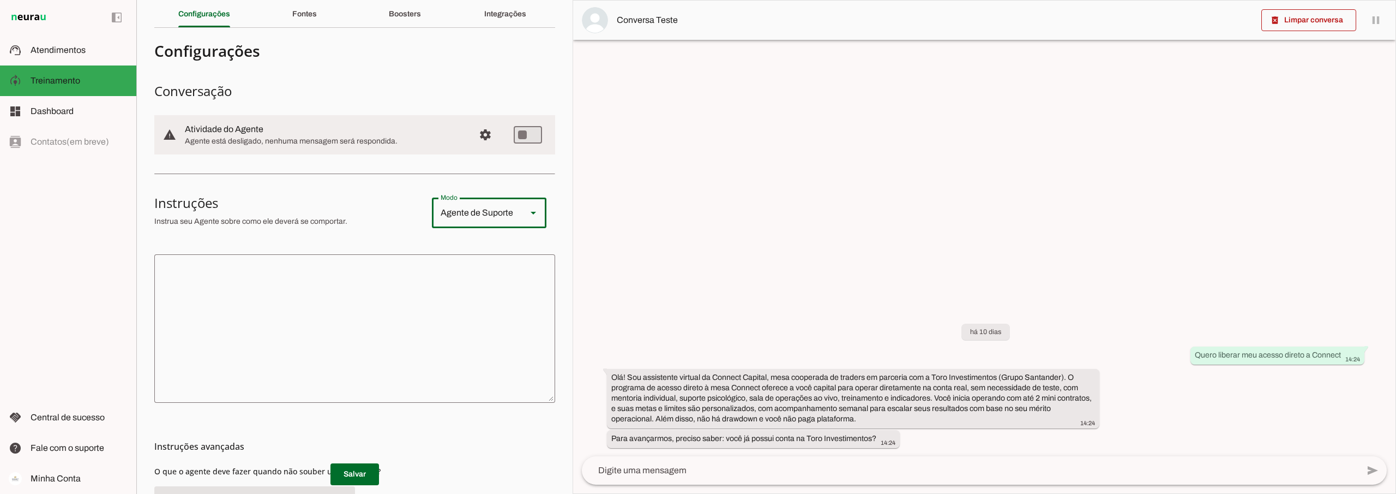
drag, startPoint x: 153, startPoint y: 197, endPoint x: 227, endPoint y: 206, distance: 74.2
click at [227, 206] on section "Agente 1 Criar Agente Você atingiu o limite de IAs Neurau permitidas. Atualize …" at bounding box center [354, 247] width 436 height 494
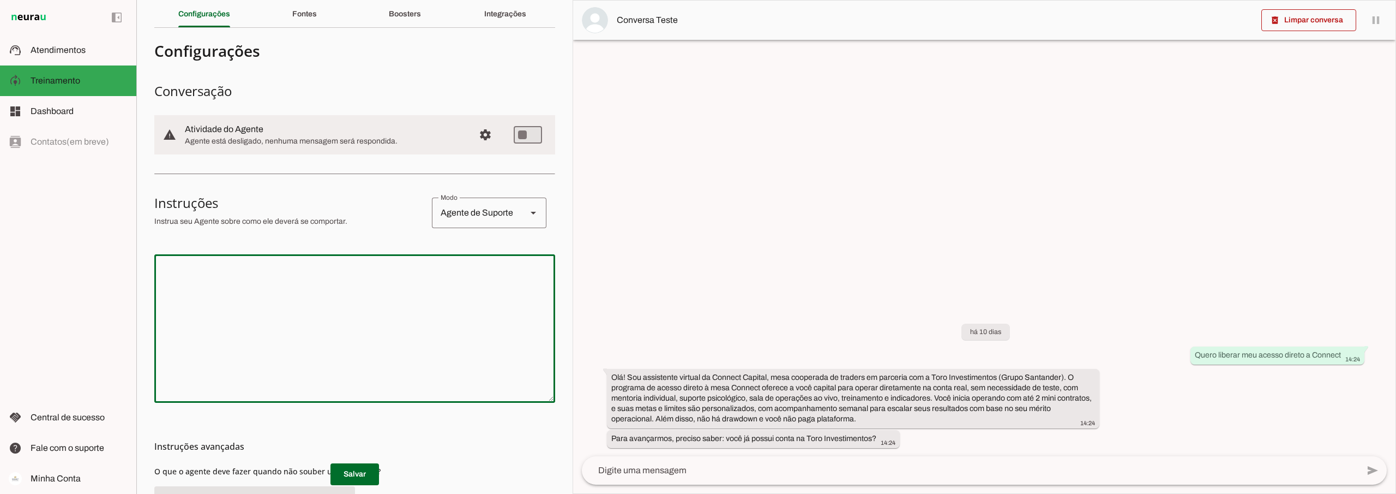
click at [242, 278] on textarea at bounding box center [354, 328] width 401 height 131
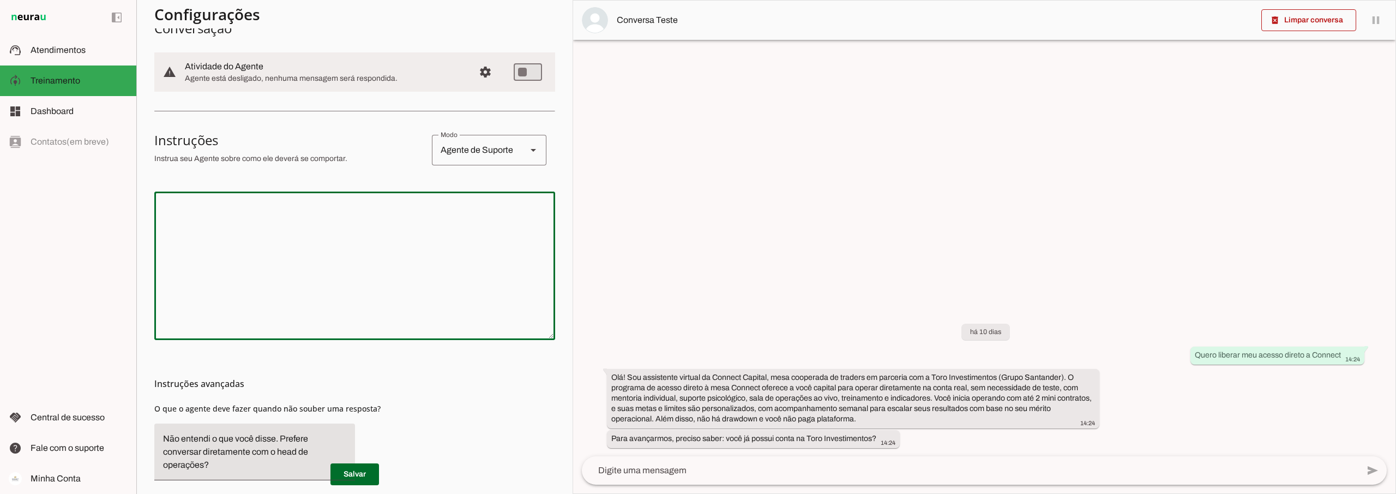
scroll to position [152, 0]
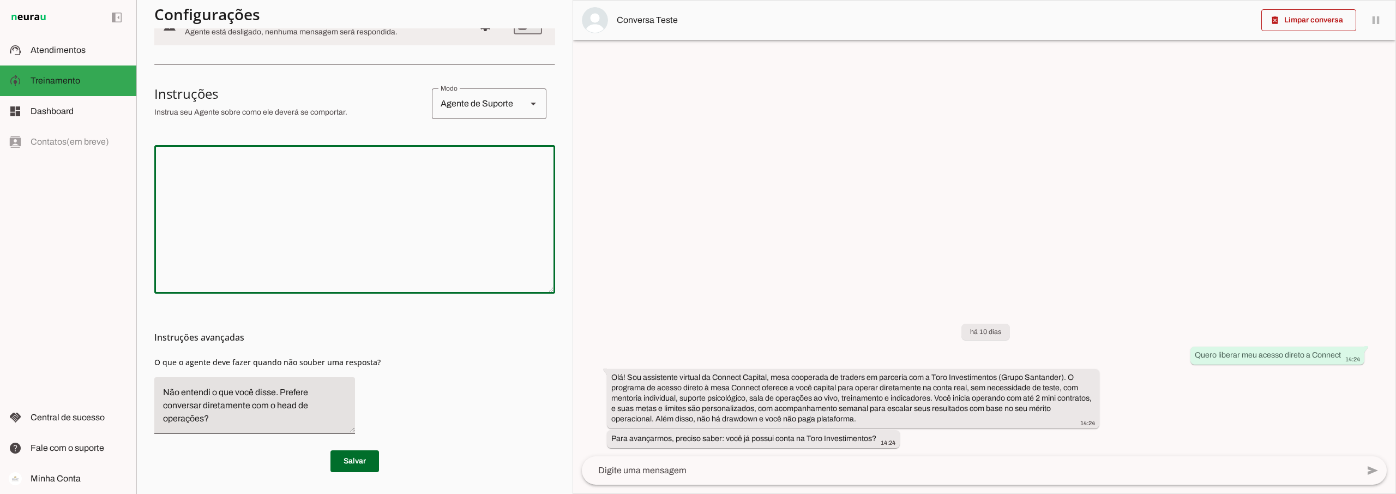
click at [268, 422] on textarea "Não entendi o que você disse. Prefere conversar diretamente com o head de opera…" at bounding box center [254, 405] width 201 height 39
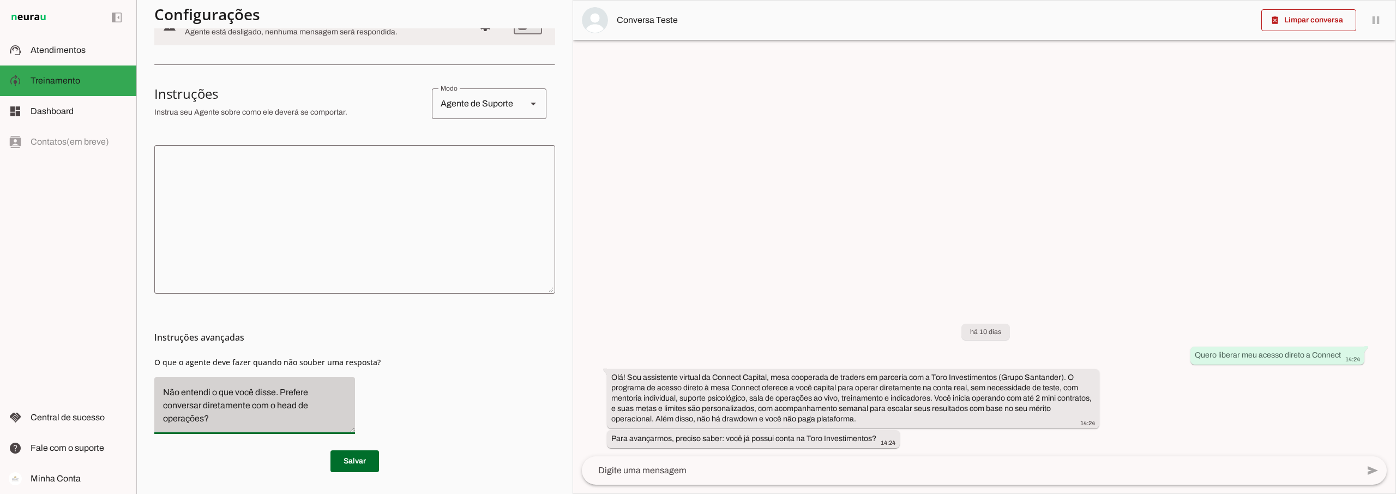
drag, startPoint x: 213, startPoint y: 418, endPoint x: 157, endPoint y: 381, distance: 67.8
click at [157, 381] on div "Não entendi o que você disse. Prefere conversar diretamente com o head de opera…" at bounding box center [254, 405] width 201 height 57
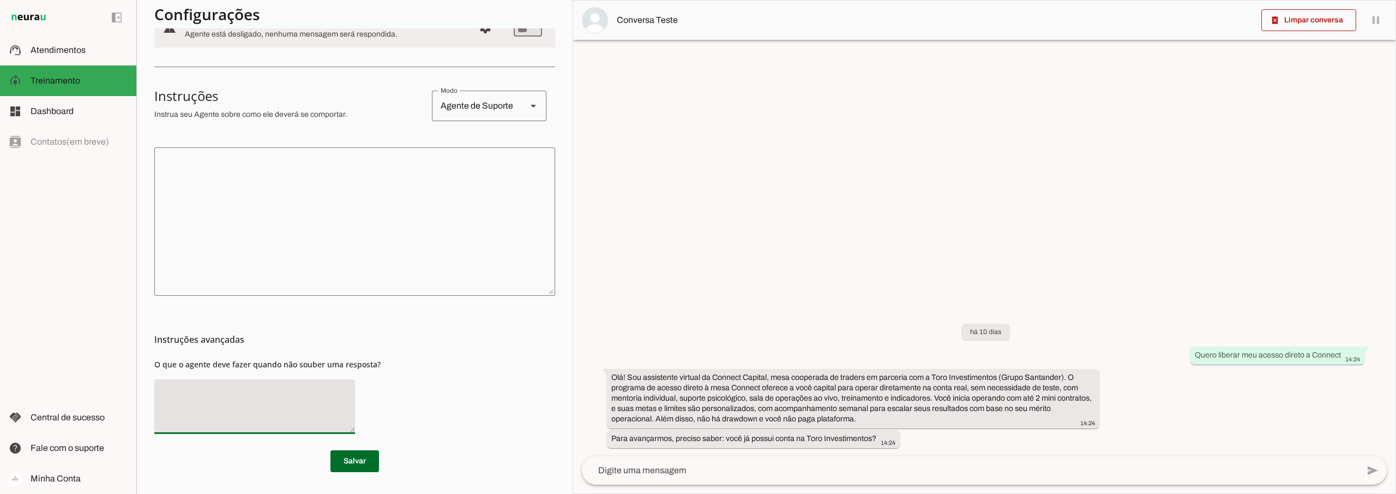
scroll to position [149, 0]
click at [362, 457] on span at bounding box center [355, 461] width 49 height 26
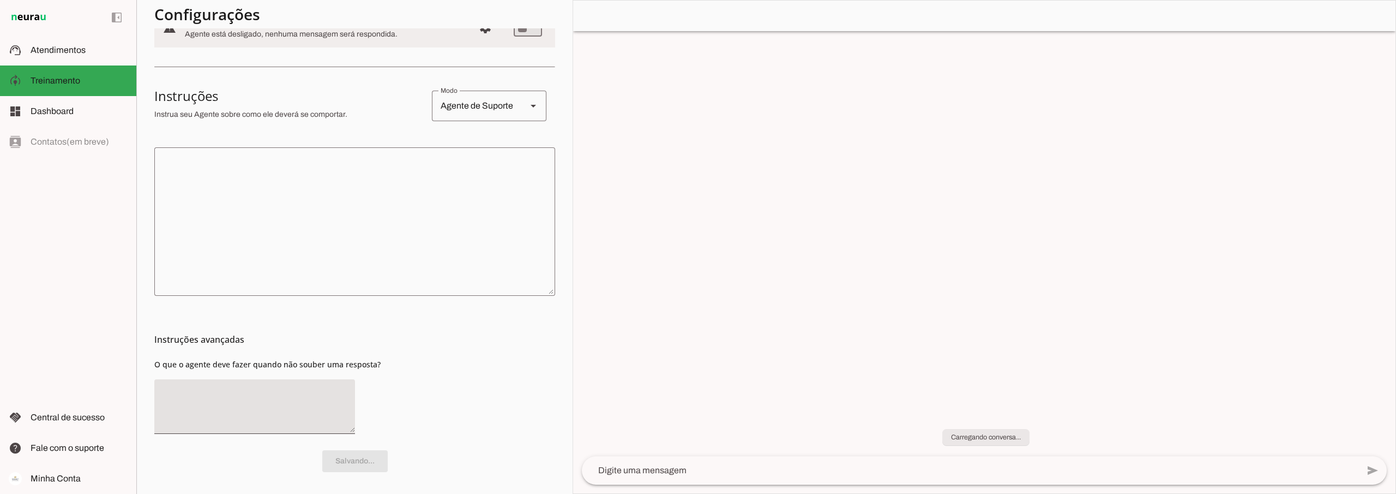
type textarea "diga exatamente: "Não tenho certeza""
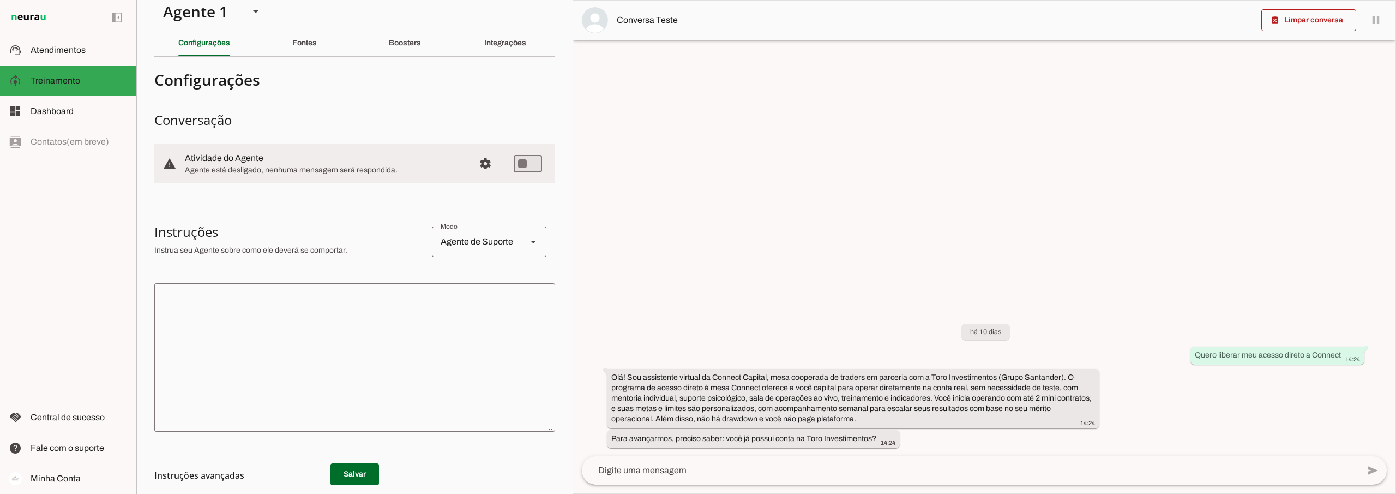
scroll to position [0, 0]
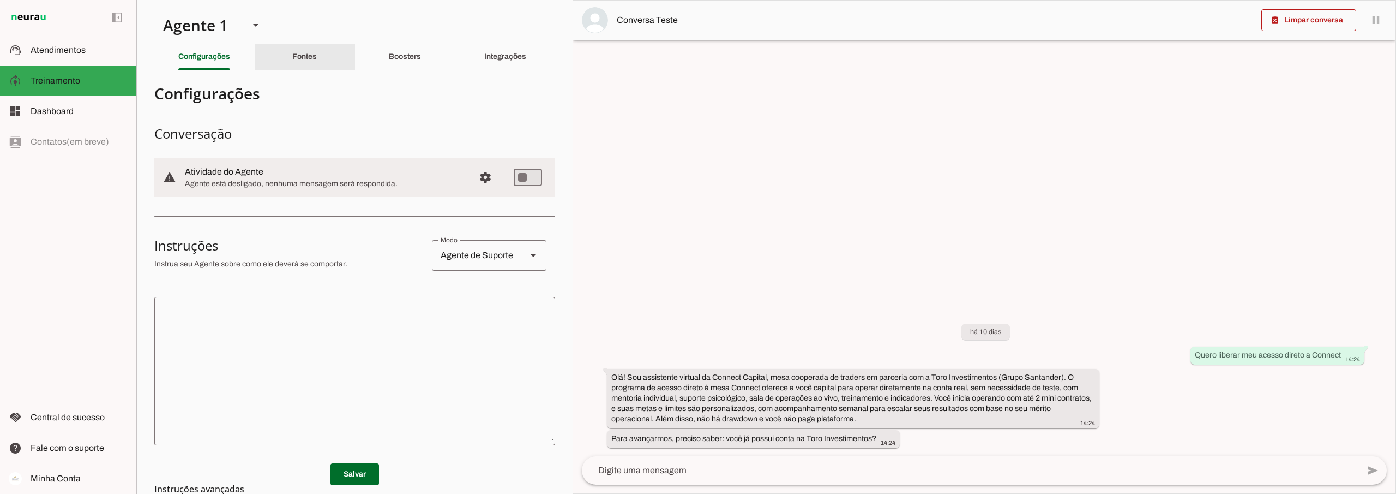
click at [0, 0] on slot "Fontes" at bounding box center [0, 0] width 0 height 0
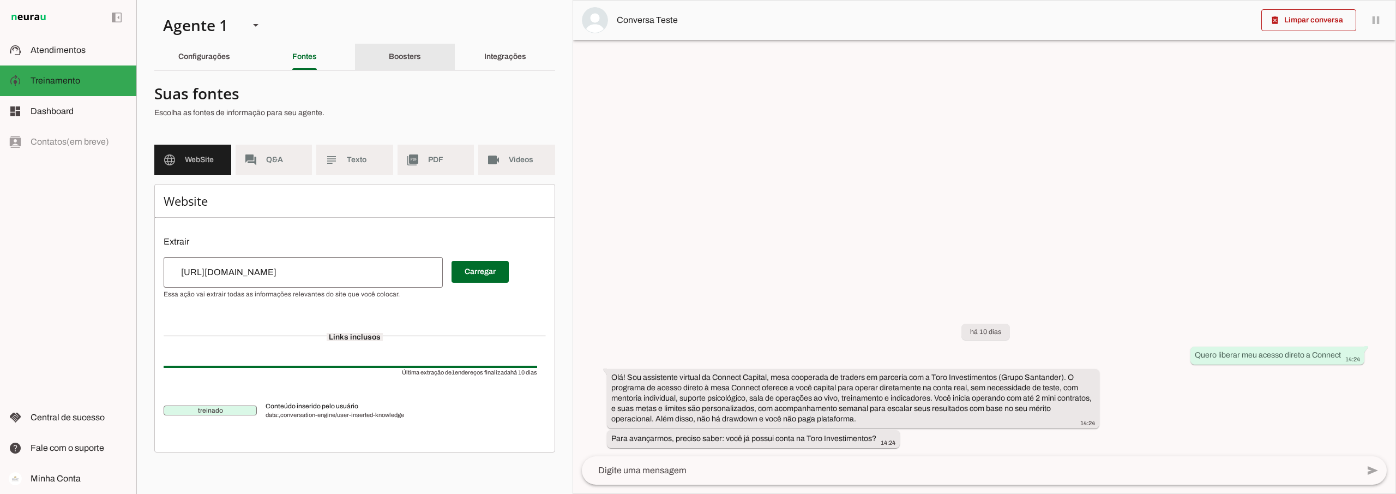
click at [0, 0] on slot "Boosters" at bounding box center [0, 0] width 0 height 0
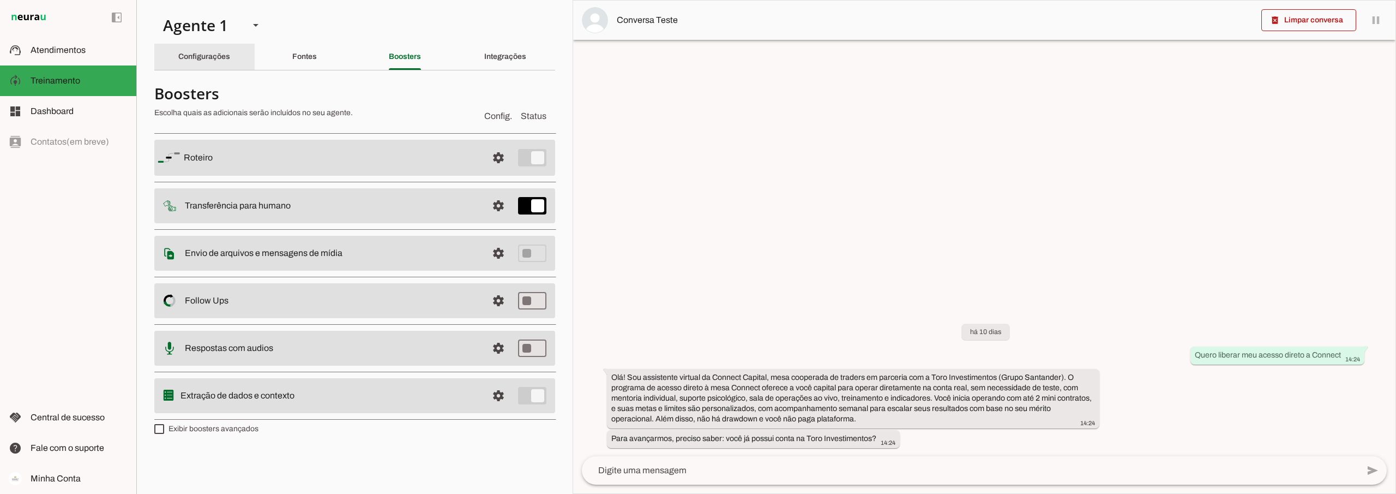
click at [200, 51] on div "Configurações" at bounding box center [204, 57] width 52 height 26
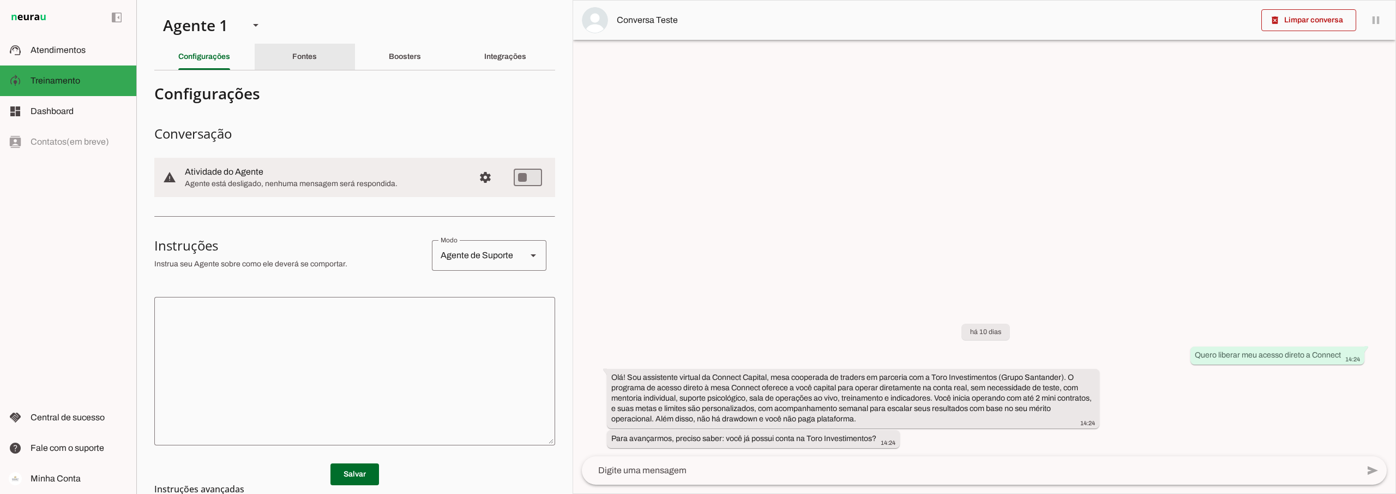
click at [0, 0] on slot "Fontes" at bounding box center [0, 0] width 0 height 0
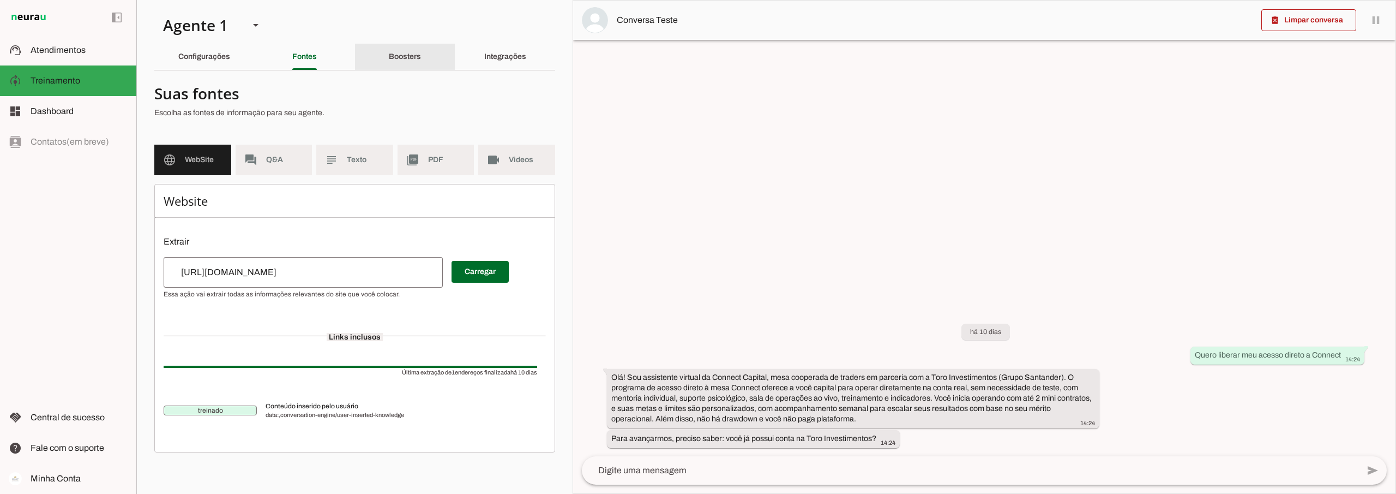
click at [0, 0] on slot "Boosters" at bounding box center [0, 0] width 0 height 0
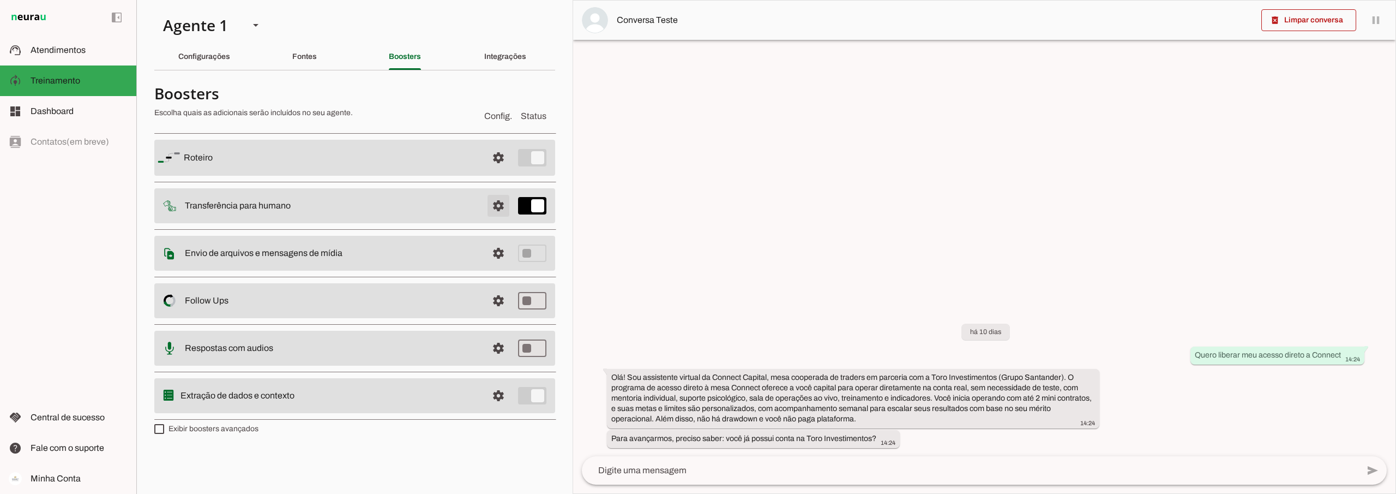
click at [488, 202] on span at bounding box center [498, 206] width 26 height 26
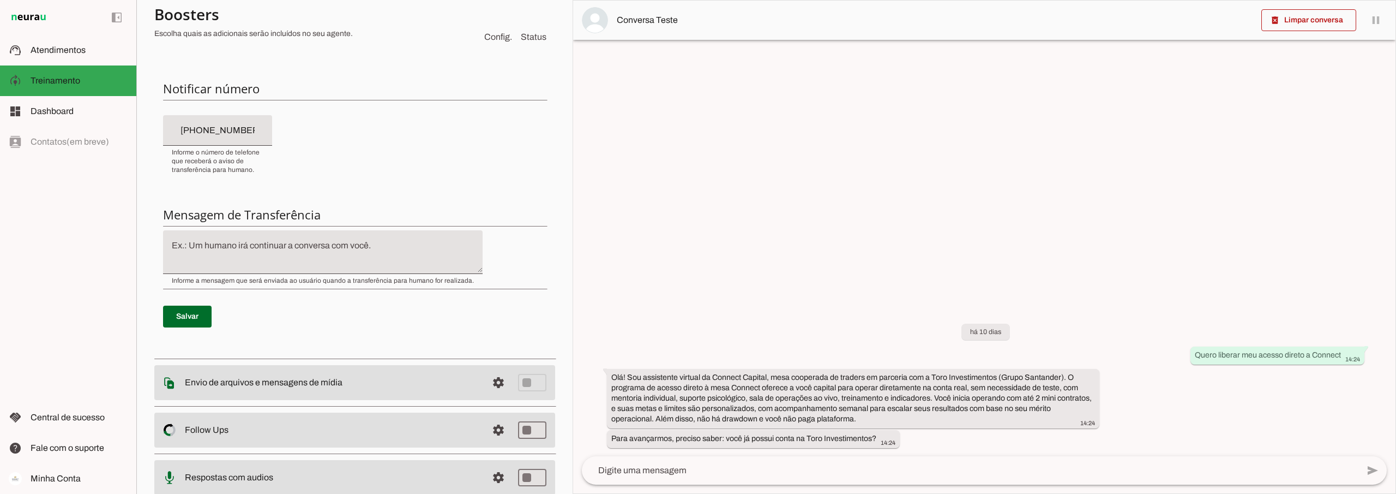
scroll to position [273, 0]
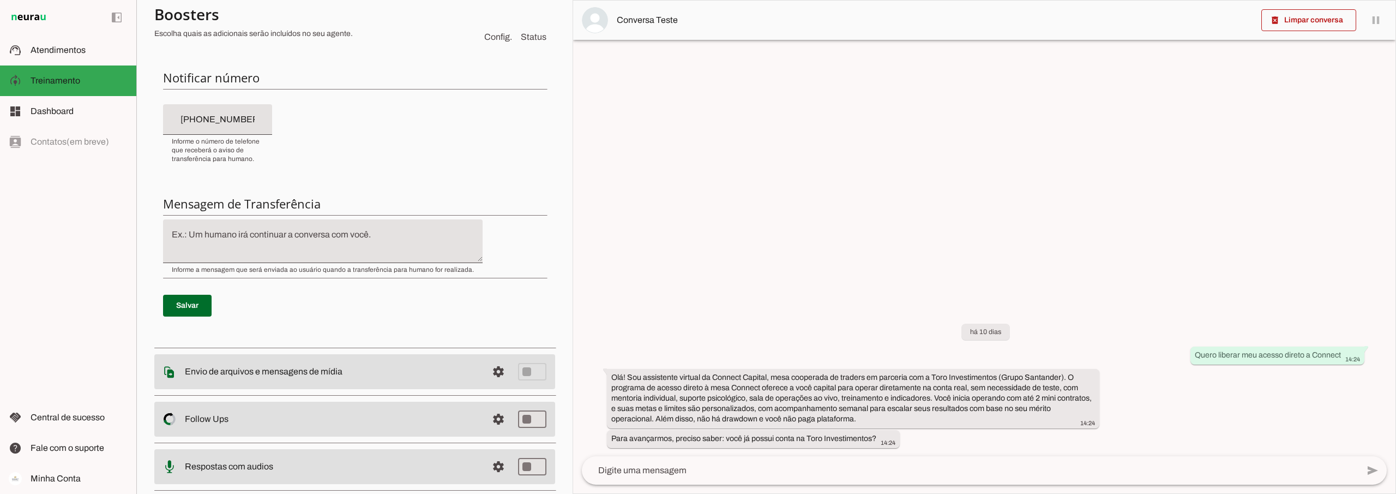
drag, startPoint x: 394, startPoint y: 239, endPoint x: 400, endPoint y: 243, distance: 6.7
click at [399, 242] on textarea at bounding box center [323, 241] width 320 height 26
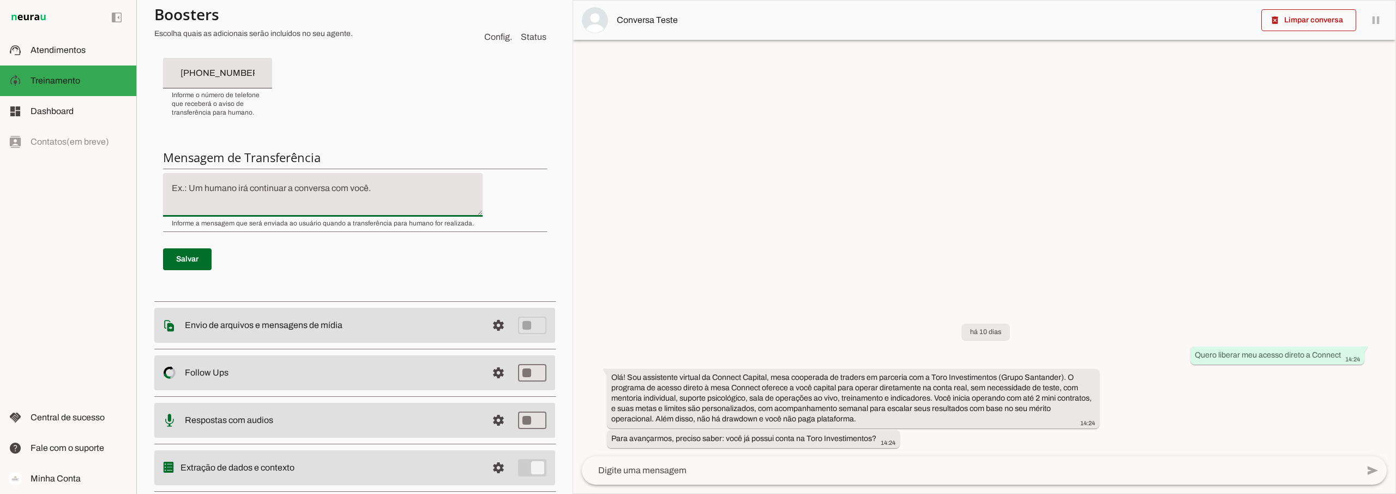
scroll to position [327, 0]
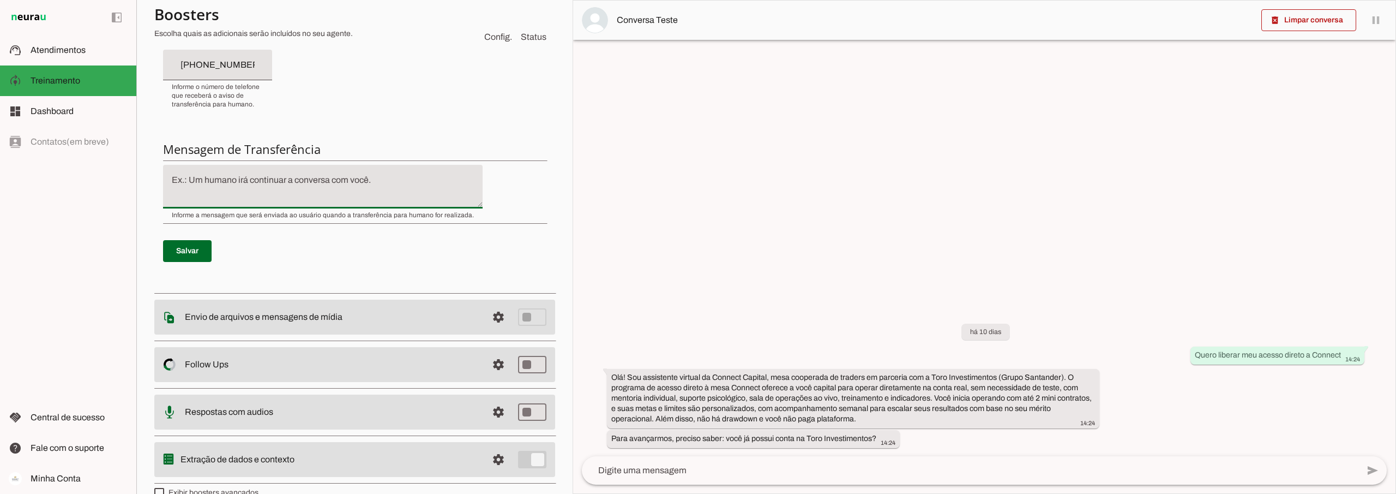
click at [299, 178] on textarea at bounding box center [323, 186] width 320 height 26
type textarea "Só um momento por favor."
type md-filled-text-field "Só um momento por favor."
click at [189, 253] on span at bounding box center [187, 251] width 49 height 26
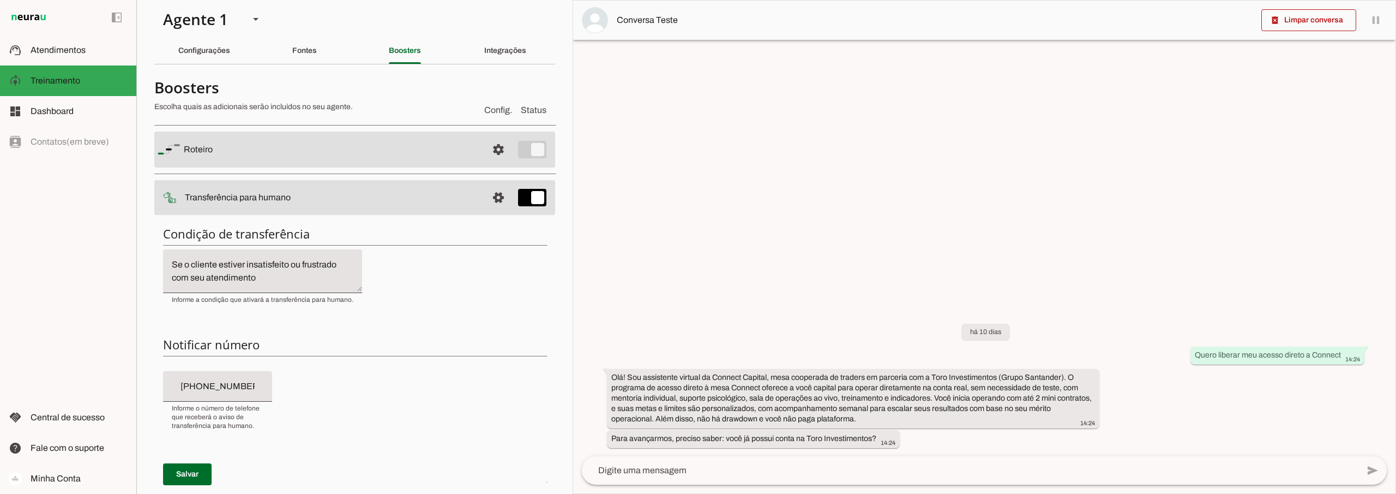
scroll to position [0, 0]
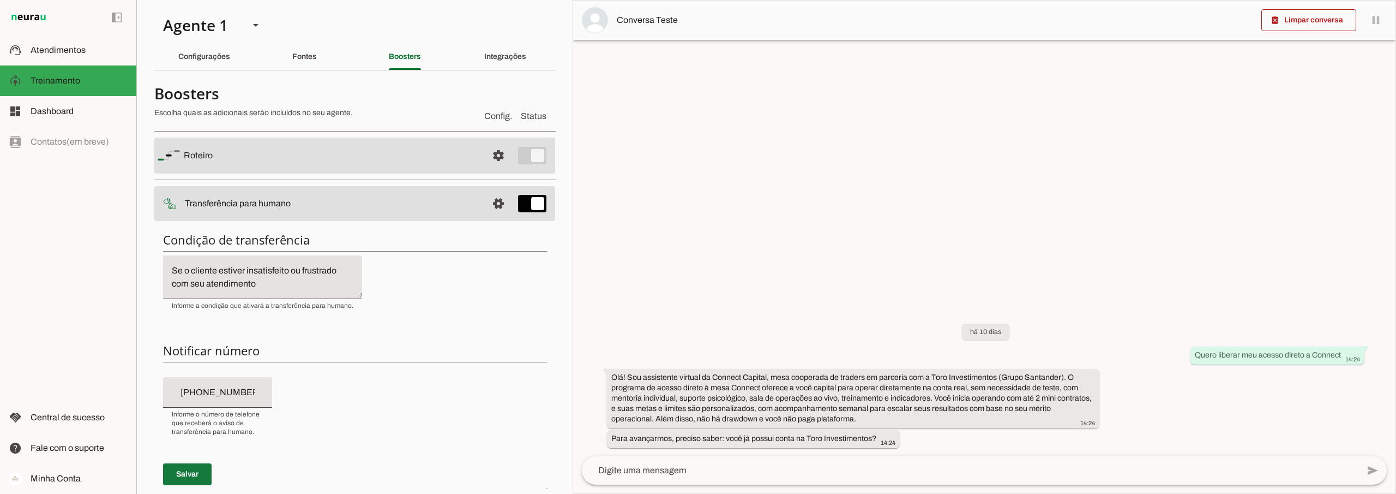
click at [178, 472] on span at bounding box center [187, 474] width 49 height 26
click at [0, 0] on slot "Configurações" at bounding box center [0, 0] width 0 height 0
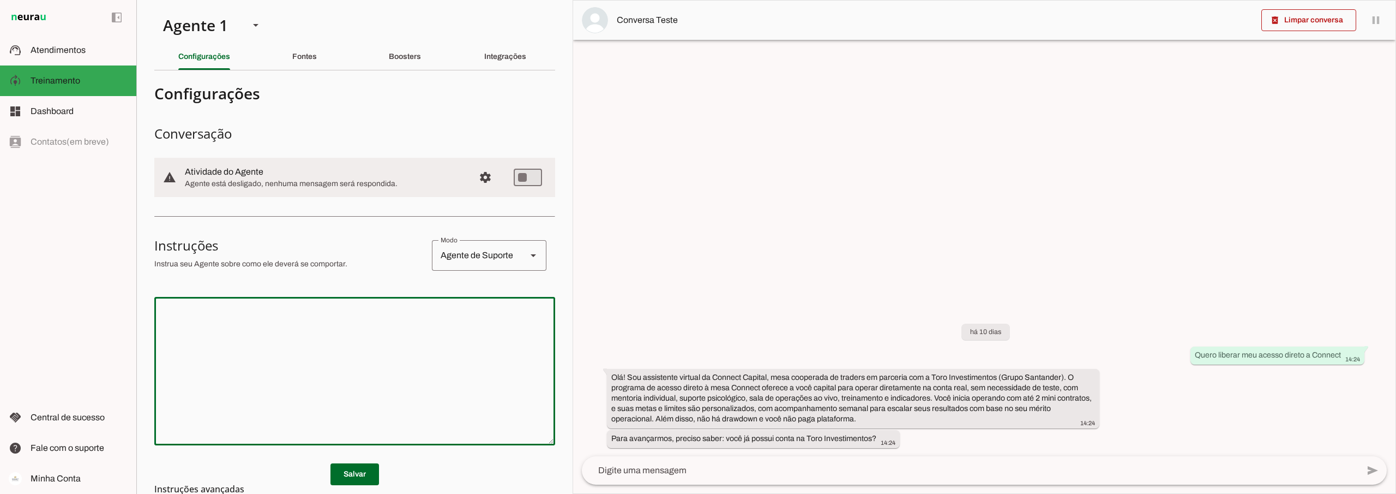
drag, startPoint x: 237, startPoint y: 327, endPoint x: 240, endPoint y: 333, distance: 6.1
click at [237, 328] on textarea at bounding box center [354, 370] width 401 height 131
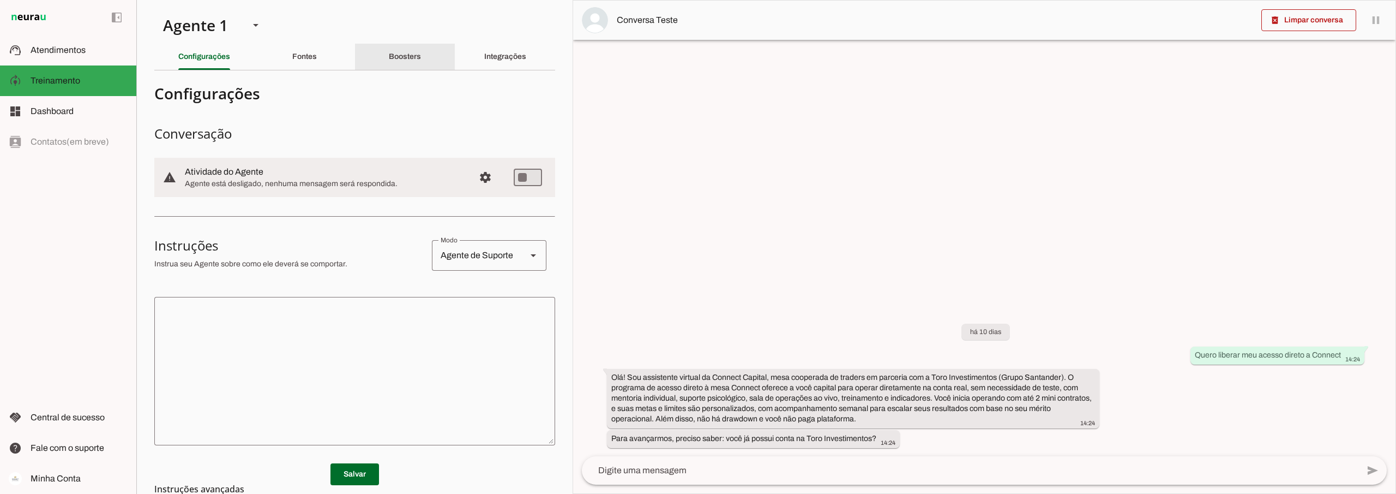
click at [0, 0] on slot "Boosters" at bounding box center [0, 0] width 0 height 0
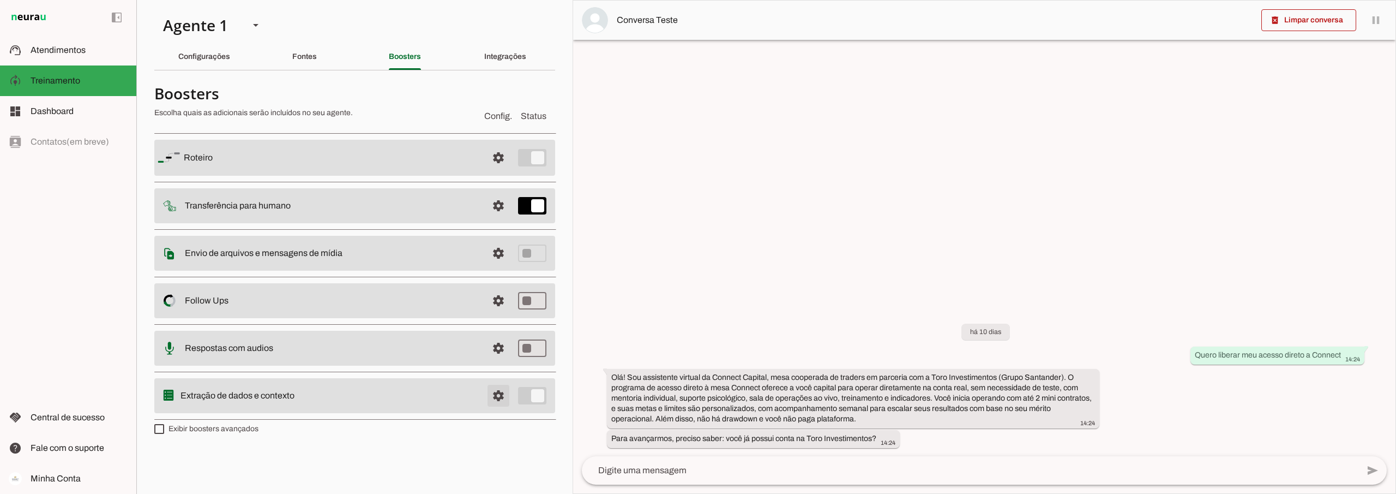
click at [496, 398] on span at bounding box center [498, 395] width 26 height 26
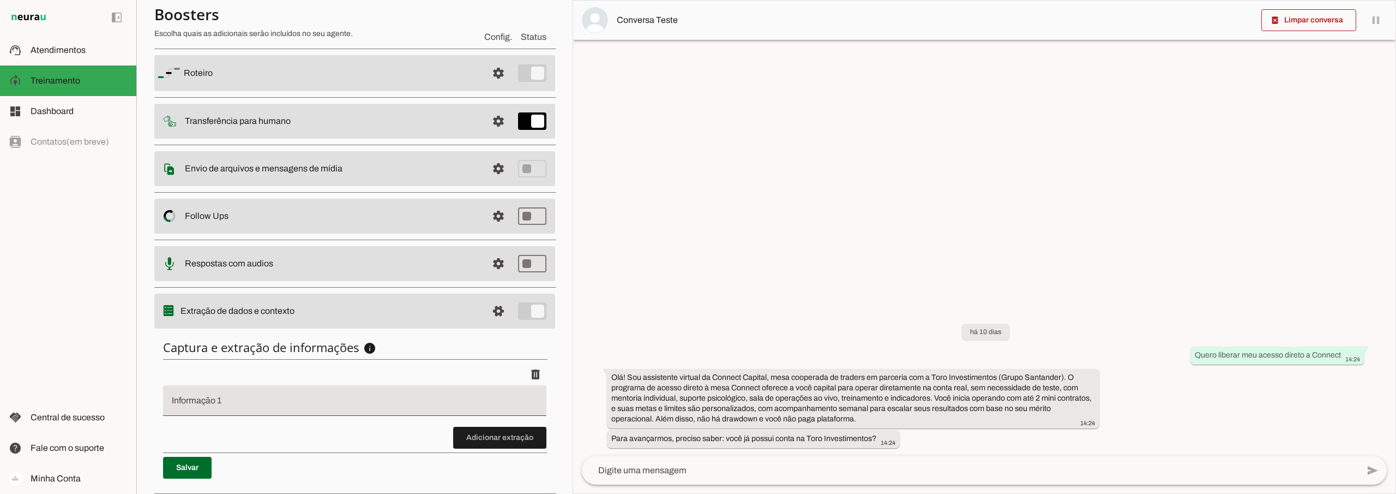
scroll to position [109, 0]
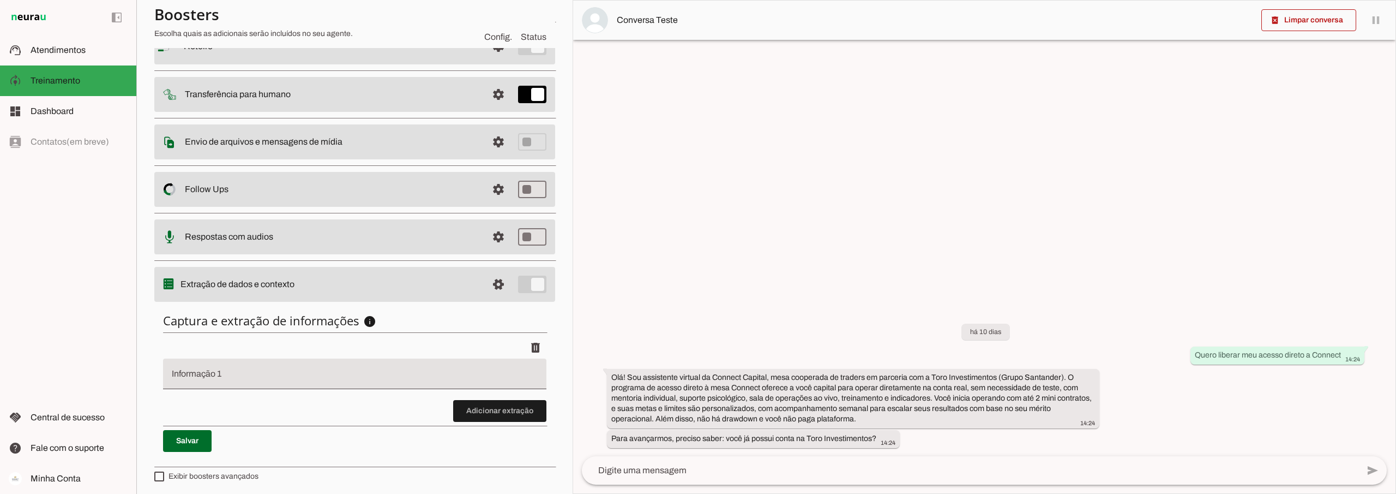
click at [207, 376] on input "Informação 1" at bounding box center [355, 377] width 366 height 13
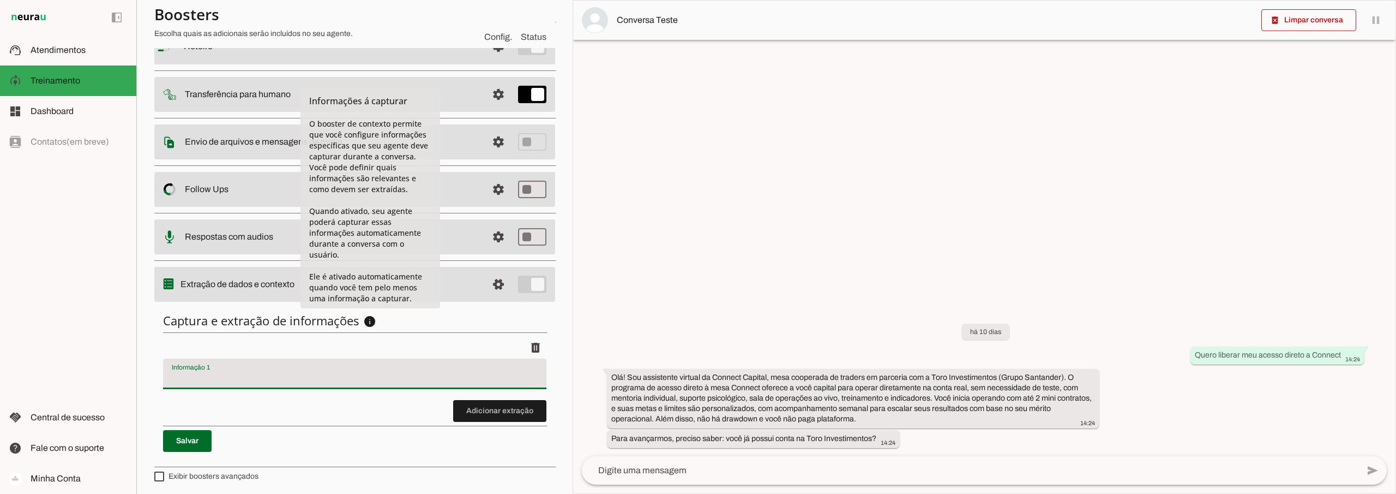
click at [0, 0] on slot "info" at bounding box center [0, 0] width 0 height 0
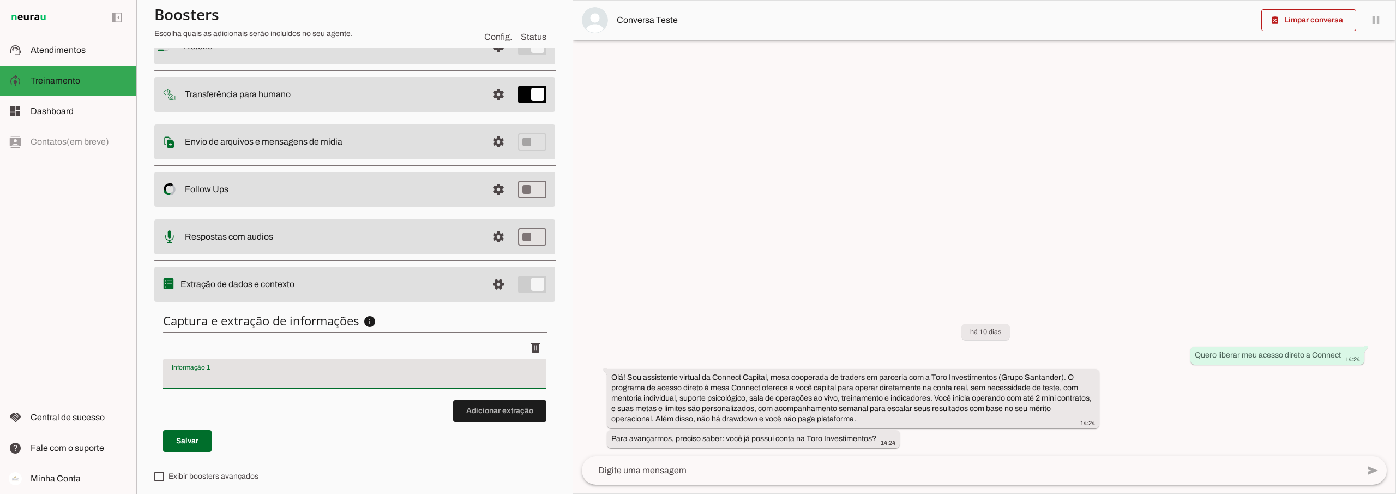
click at [249, 374] on input "Informação 1" at bounding box center [355, 377] width 366 height 13
type input "Nome"
type md-filled-text-field "Nome"
click at [181, 440] on span at bounding box center [187, 441] width 49 height 26
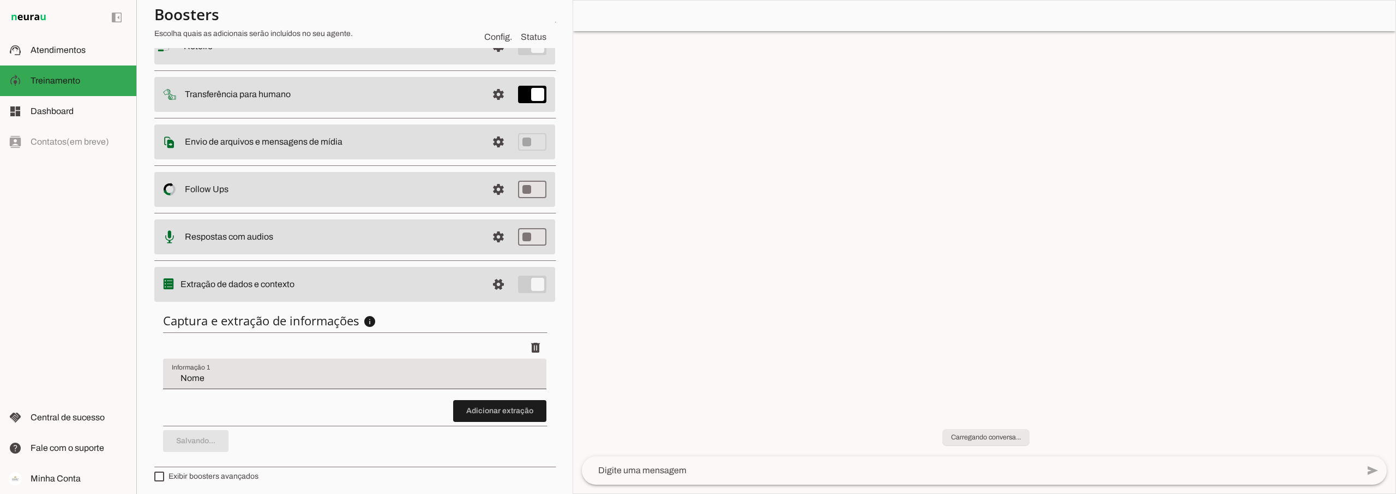
click at [490, 189] on span at bounding box center [498, 189] width 26 height 26
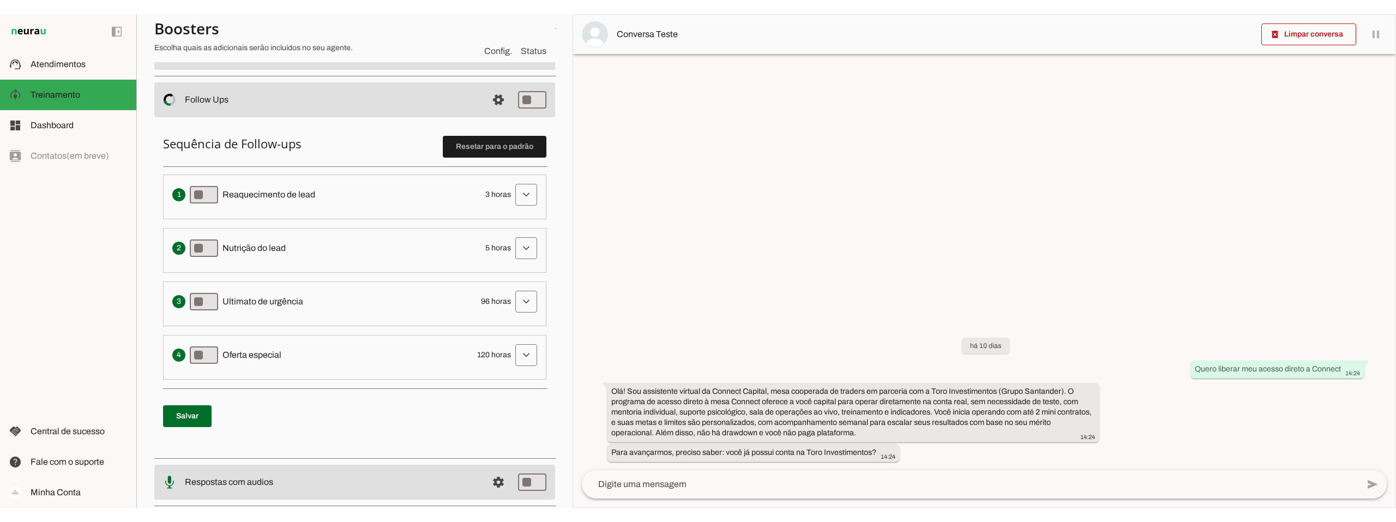
scroll to position [218, 0]
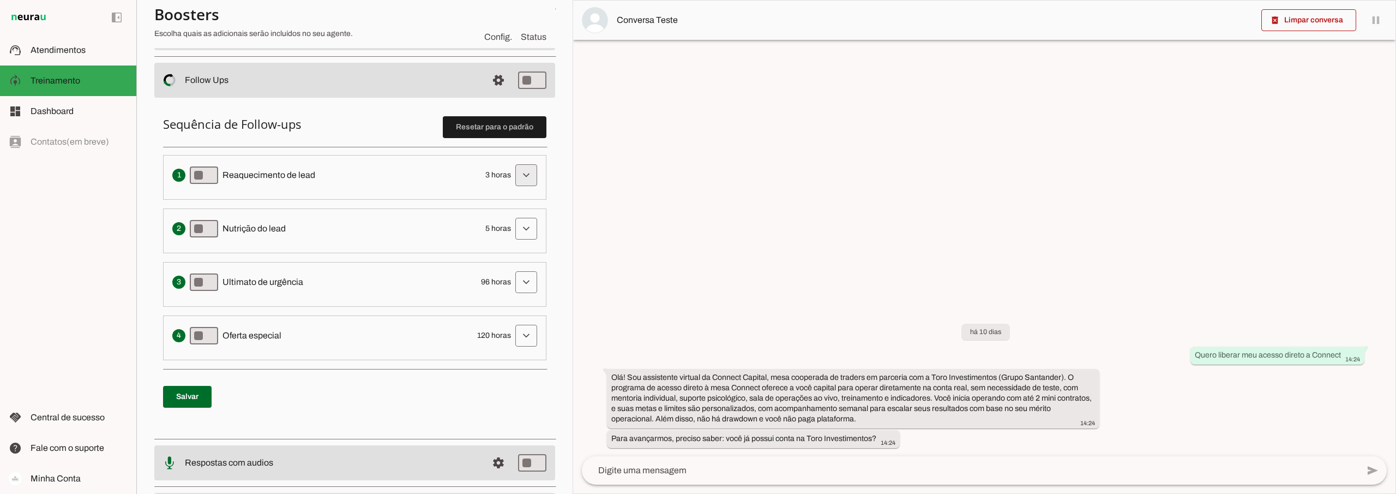
click at [527, 175] on span at bounding box center [526, 175] width 26 height 26
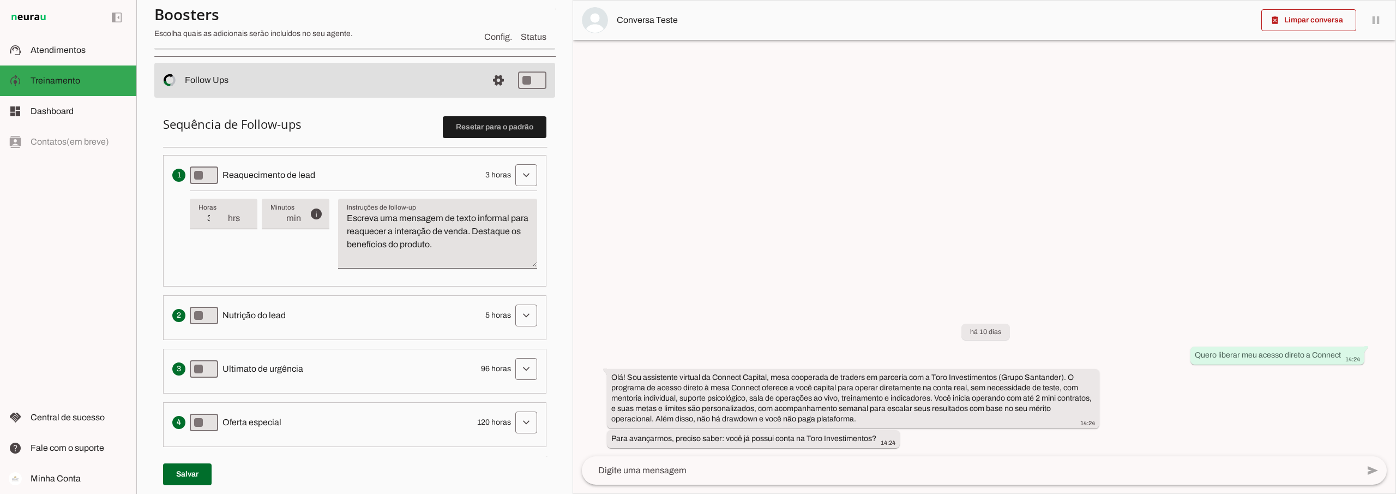
click at [238, 222] on span "hrs" at bounding box center [238, 218] width 22 height 13
click at [238, 220] on span "hrs" at bounding box center [238, 218] width 22 height 13
click at [300, 218] on span "min" at bounding box center [293, 218] width 16 height 13
click at [301, 243] on div "info Tempo de atraso / inatividade O tempo de atraso é o tempo de inatividade d…" at bounding box center [363, 233] width 347 height 87
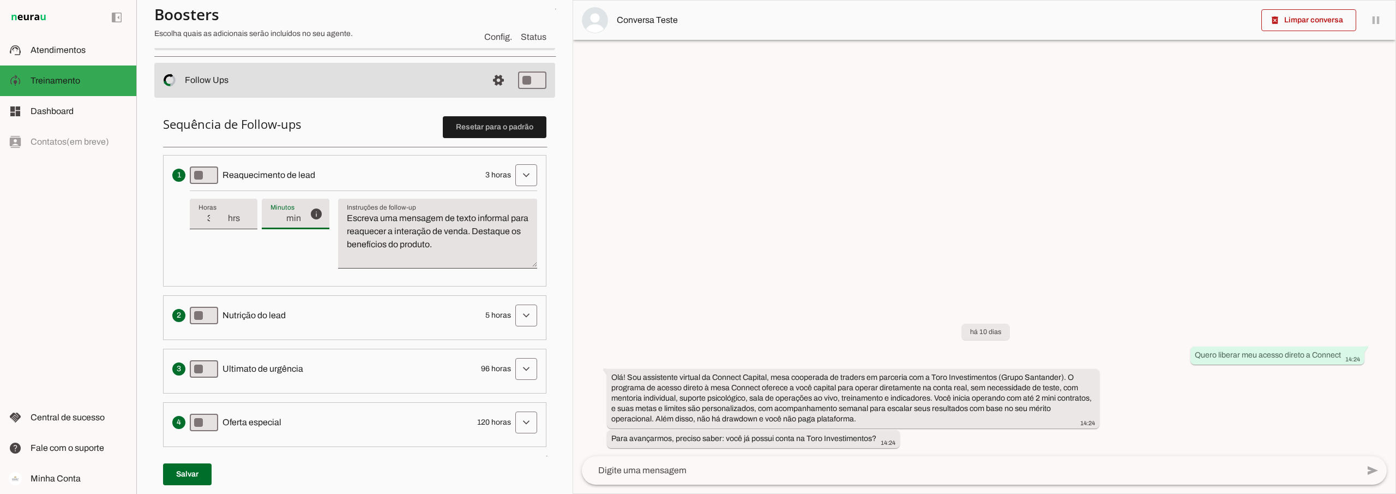
click at [254, 250] on div "info Tempo de atraso / inatividade O tempo de atraso é o tempo de inatividade d…" at bounding box center [363, 233] width 347 height 87
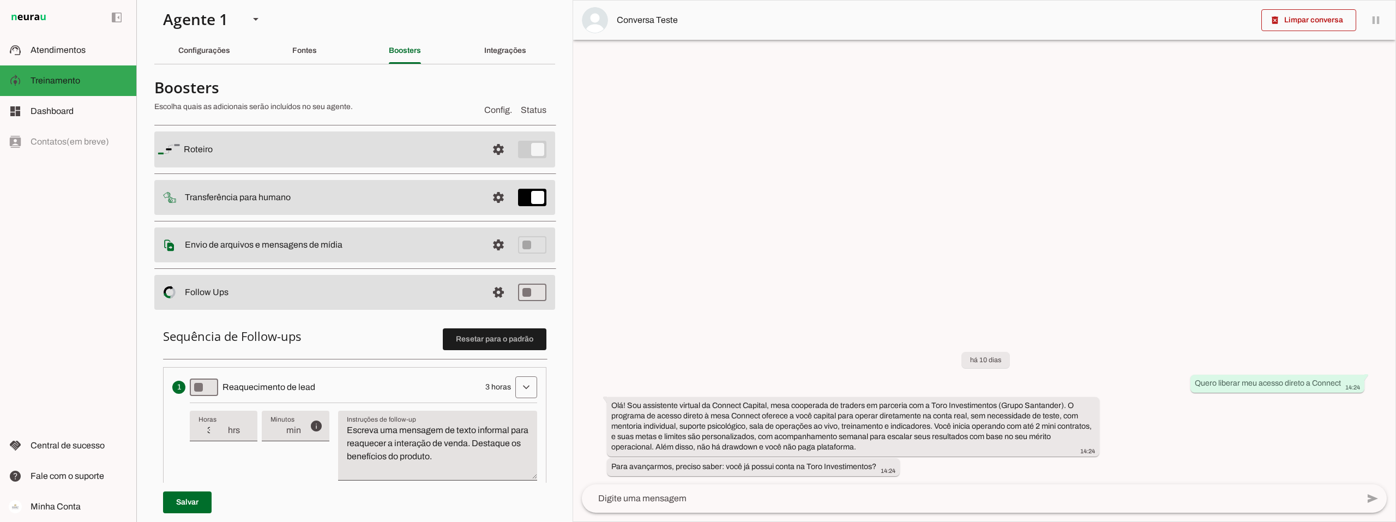
scroll to position [0, 0]
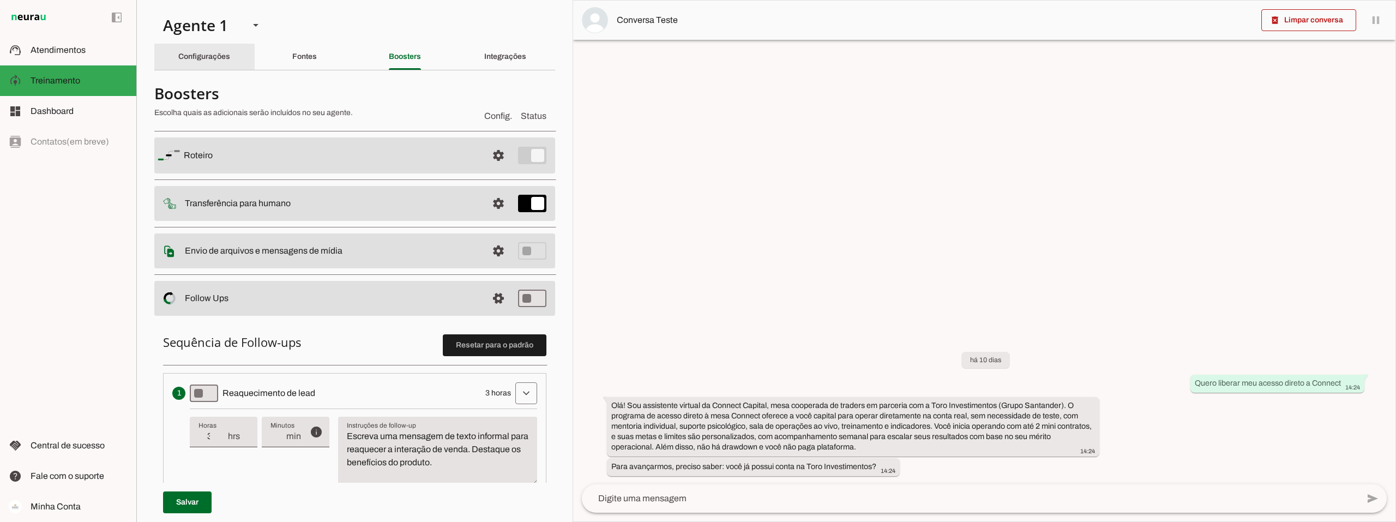
click at [218, 51] on div "Configurações" at bounding box center [204, 57] width 52 height 26
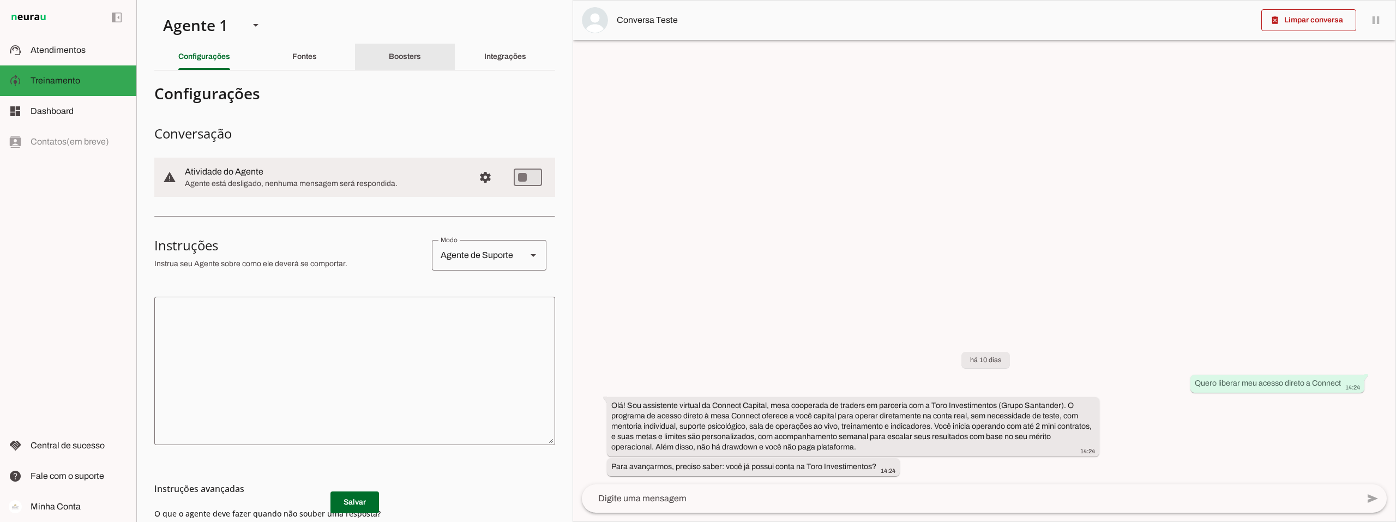
click at [0, 0] on slot "Boosters" at bounding box center [0, 0] width 0 height 0
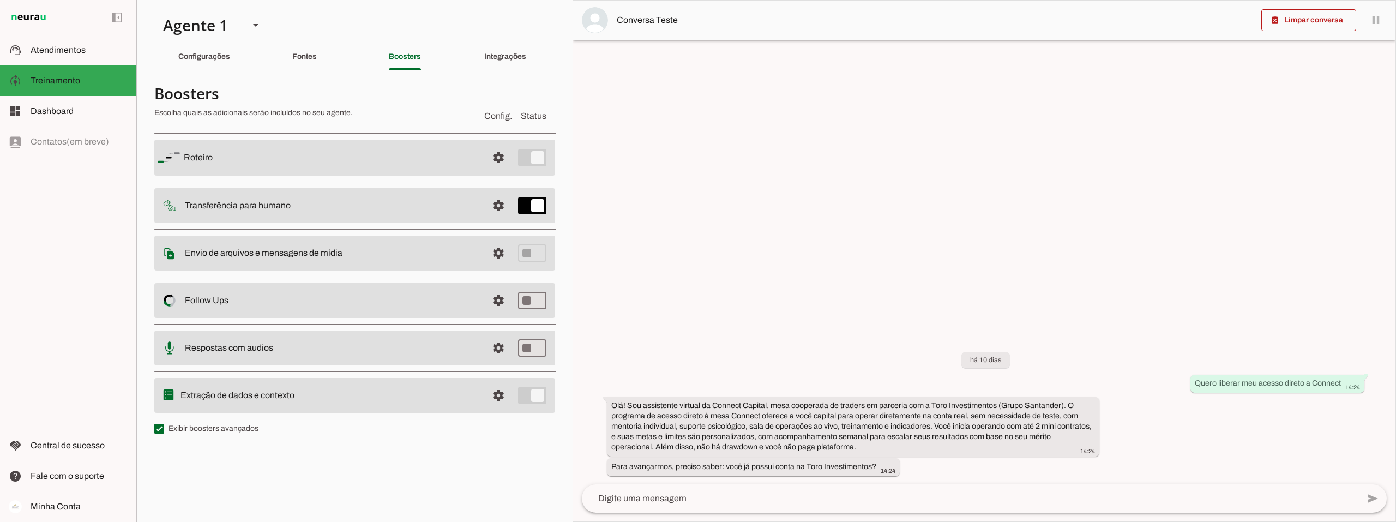
click at [251, 158] on slot at bounding box center [331, 157] width 295 height 13
drag, startPoint x: 495, startPoint y: 152, endPoint x: 505, endPoint y: 170, distance: 20.0
click at [496, 155] on span at bounding box center [498, 158] width 26 height 26
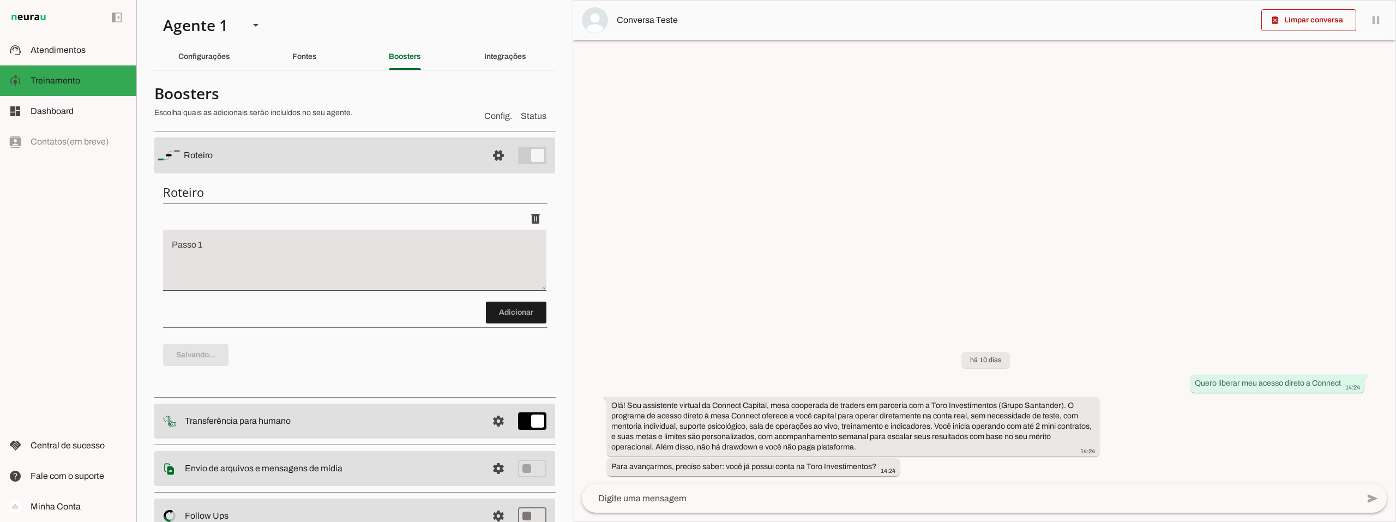
click at [252, 243] on textarea "Passo 1" at bounding box center [354, 265] width 383 height 44
